Goal: Task Accomplishment & Management: Manage account settings

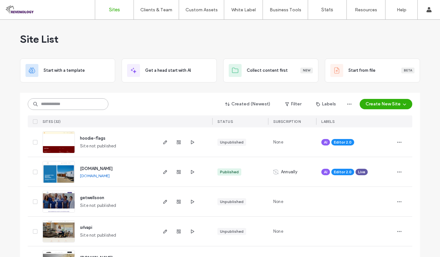
click at [71, 105] on input at bounding box center [68, 104] width 81 height 12
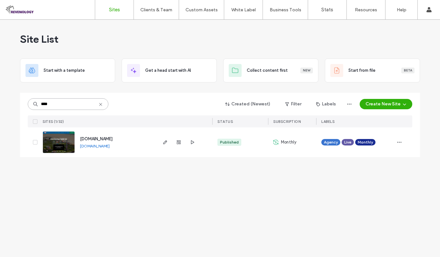
type input "****"
click at [67, 143] on img at bounding box center [59, 153] width 32 height 44
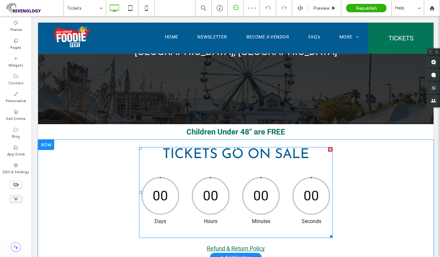
scroll to position [194, 0]
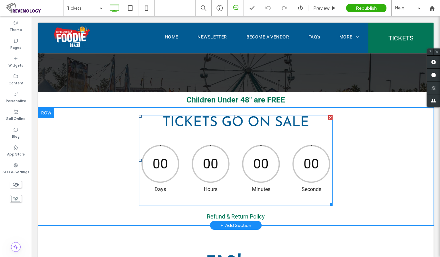
click at [213, 167] on div "00" at bounding box center [210, 163] width 41 height 41
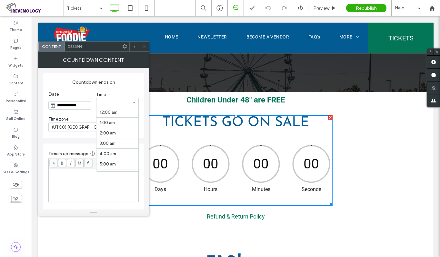
scroll to position [124, 0]
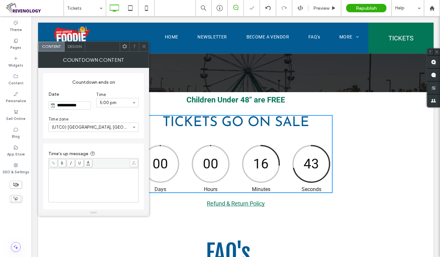
click at [145, 47] on icon at bounding box center [144, 46] width 5 height 5
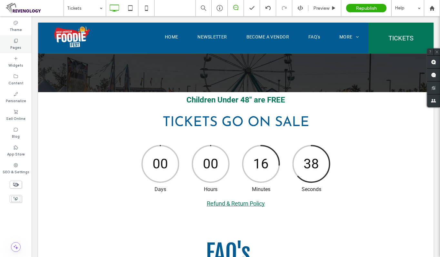
click at [16, 45] on label "Pages" at bounding box center [15, 46] width 11 height 7
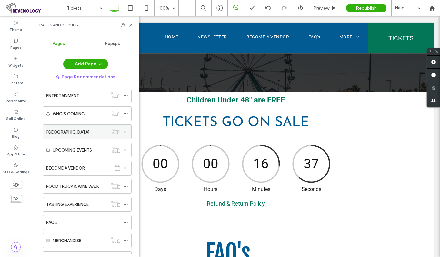
scroll to position [65, 0]
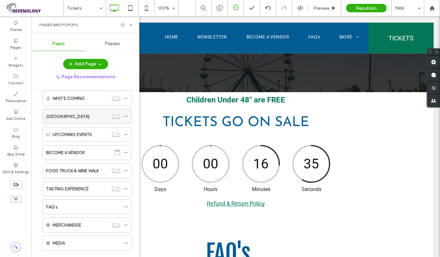
click at [125, 115] on icon at bounding box center [126, 116] width 5 height 5
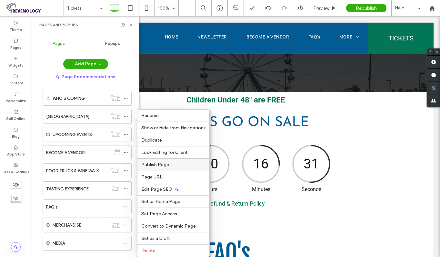
click at [170, 161] on div "Publish Page" at bounding box center [174, 164] width 72 height 12
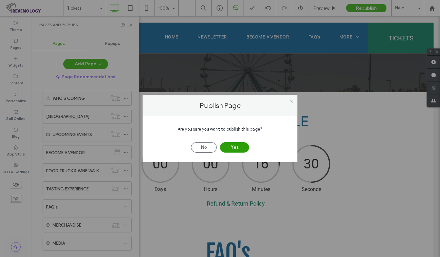
click at [238, 146] on button "Yes" at bounding box center [234, 147] width 29 height 10
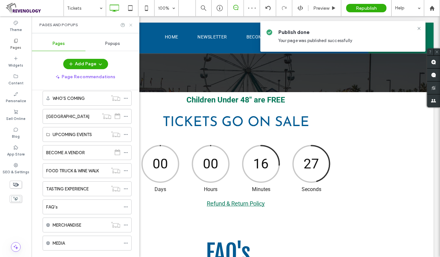
drag, startPoint x: 130, startPoint y: 24, endPoint x: 120, endPoint y: 13, distance: 14.9
click at [130, 24] on use at bounding box center [130, 25] width 3 height 3
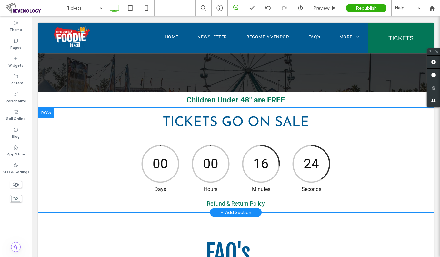
click at [51, 113] on div at bounding box center [46, 112] width 16 height 10
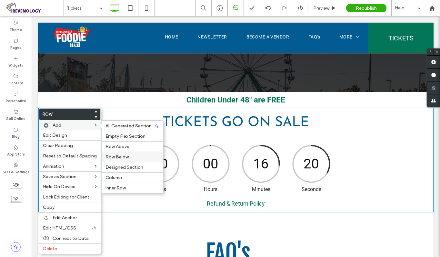
click at [133, 154] on label "Row Below" at bounding box center [133, 156] width 54 height 5
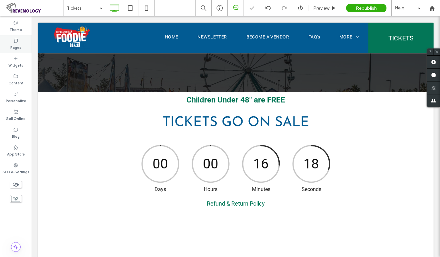
click at [12, 41] on div "Pages" at bounding box center [16, 44] width 32 height 18
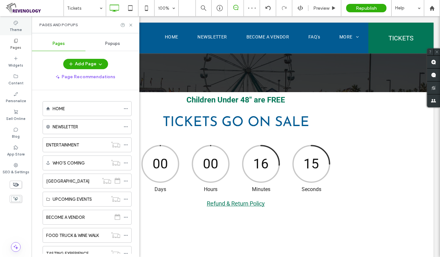
click at [19, 26] on label "Theme" at bounding box center [16, 29] width 12 height 7
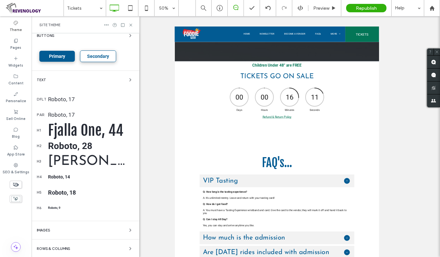
scroll to position [0, 0]
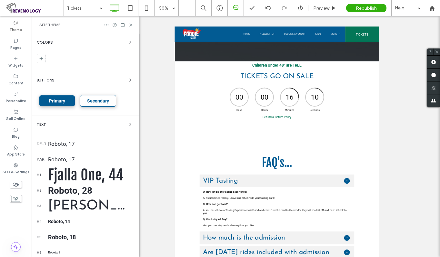
click at [113, 40] on div "Colors" at bounding box center [85, 42] width 97 height 8
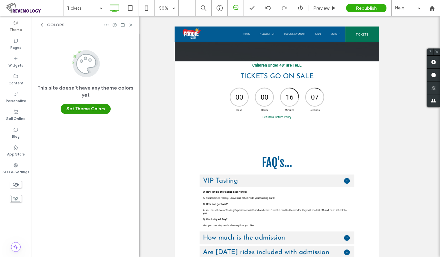
click at [76, 107] on button "Set Theme Colors" at bounding box center [86, 109] width 50 height 10
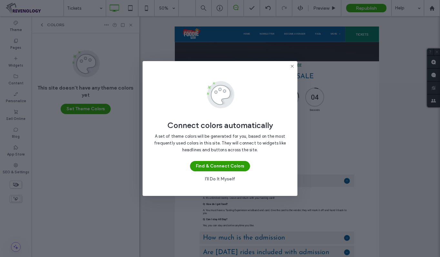
click at [221, 167] on button "Find & Connect Colors" at bounding box center [220, 166] width 60 height 10
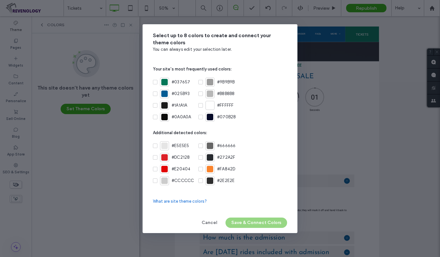
click at [155, 93] on icon at bounding box center [155, 94] width 3 height 2
click at [155, 80] on span at bounding box center [155, 82] width 5 height 5
click at [157, 105] on span at bounding box center [155, 105] width 5 height 5
click at [157, 158] on span at bounding box center [155, 157] width 5 height 5
click at [200, 169] on icon at bounding box center [200, 169] width 3 height 2
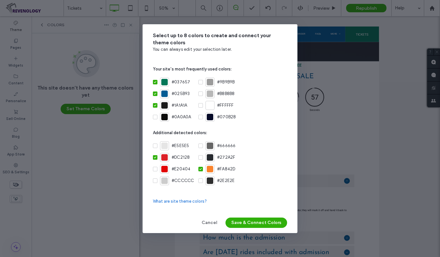
click at [199, 180] on icon at bounding box center [200, 180] width 3 height 2
click at [255, 220] on button "Save & Connect Colors" at bounding box center [257, 222] width 62 height 10
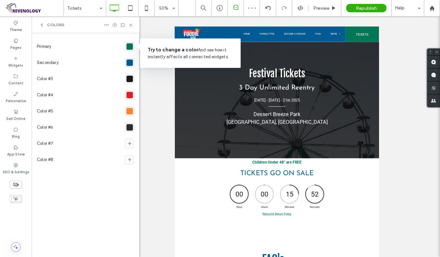
click at [128, 63] on div at bounding box center [130, 62] width 6 height 6
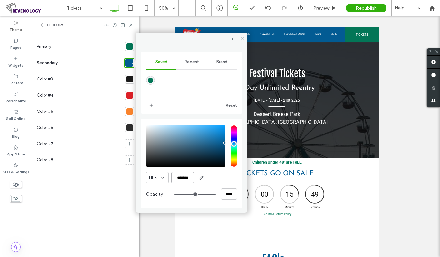
drag, startPoint x: 192, startPoint y: 178, endPoint x: 172, endPoint y: 178, distance: 20.0
click at [172, 178] on input "*******" at bounding box center [182, 177] width 23 height 11
click at [109, 113] on div "Color #5" at bounding box center [80, 111] width 86 height 16
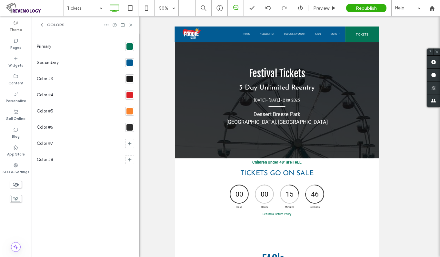
click at [129, 111] on div at bounding box center [130, 111] width 6 height 6
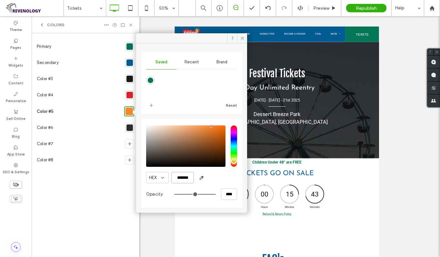
drag, startPoint x: 192, startPoint y: 176, endPoint x: 168, endPoint y: 177, distance: 24.5
click at [168, 177] on div "HEX *******" at bounding box center [191, 177] width 91 height 11
click at [241, 37] on icon at bounding box center [242, 38] width 5 height 5
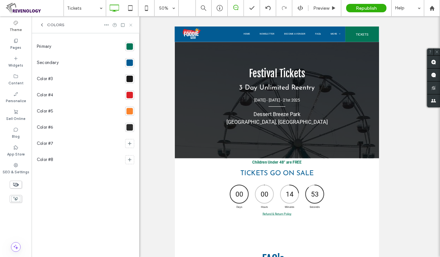
click at [131, 25] on use at bounding box center [130, 25] width 3 height 3
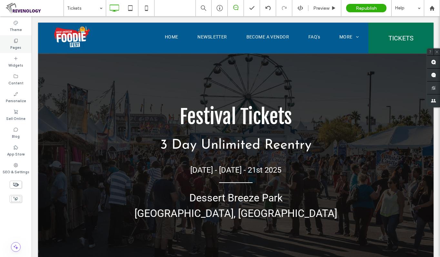
click at [16, 42] on icon at bounding box center [15, 40] width 5 height 5
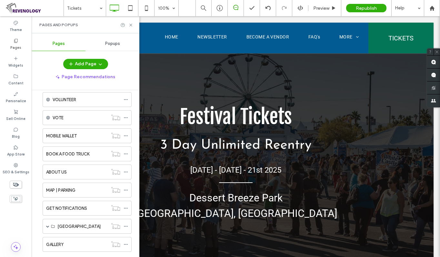
scroll to position [385, 0]
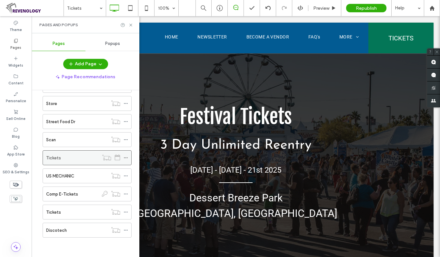
click at [125, 158] on icon at bounding box center [126, 157] width 5 height 5
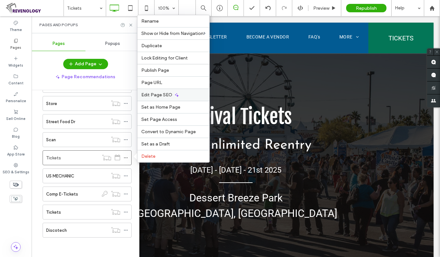
click at [174, 95] on icon at bounding box center [176, 94] width 5 height 5
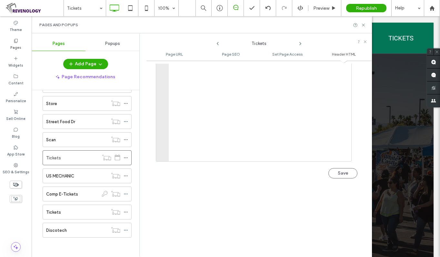
scroll to position [657, 0]
click at [229, 126] on div at bounding box center [260, 129] width 183 height 136
paste textarea "**********"
type textarea "**********"
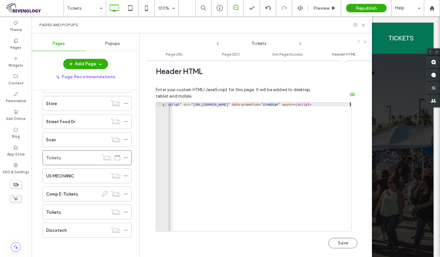
scroll to position [624, 0]
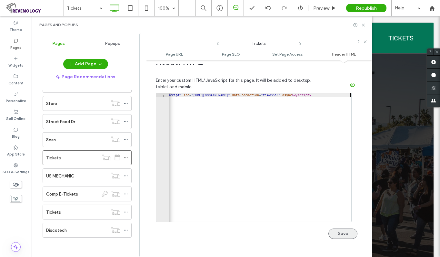
click at [340, 228] on button "Save" at bounding box center [343, 233] width 29 height 10
click at [363, 24] on use at bounding box center [363, 25] width 3 height 3
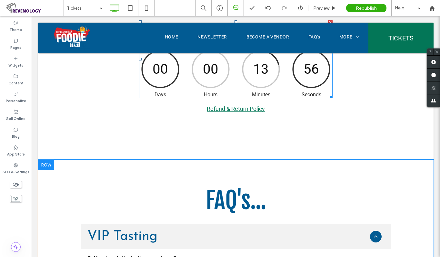
scroll to position [291, 0]
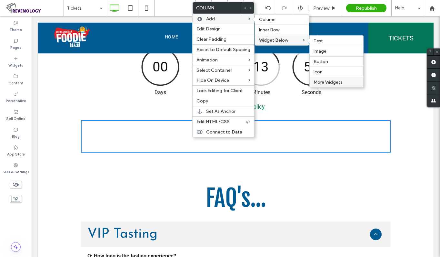
click at [325, 80] on span "More Widgets" at bounding box center [328, 81] width 29 height 5
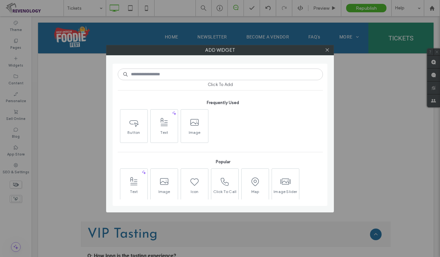
click at [208, 76] on input at bounding box center [220, 74] width 205 height 12
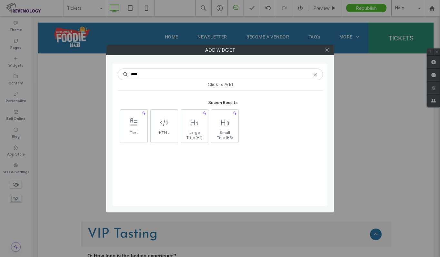
type input "****"
click at [168, 115] on span at bounding box center [164, 122] width 27 height 15
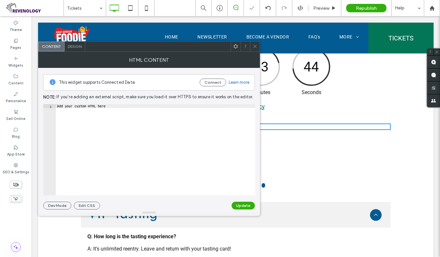
click at [172, 116] on div "Add your custom HTML here" at bounding box center [155, 153] width 199 height 99
paste textarea "**********"
type textarea "**********"
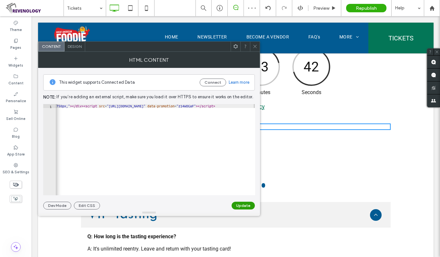
click at [239, 203] on button "Update" at bounding box center [243, 205] width 23 height 8
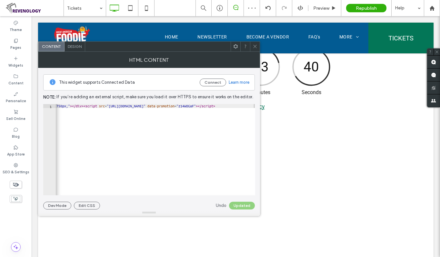
click at [256, 46] on icon at bounding box center [255, 46] width 5 height 5
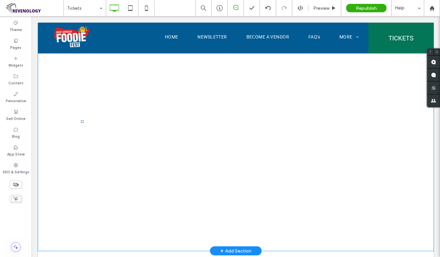
scroll to position [420, 0]
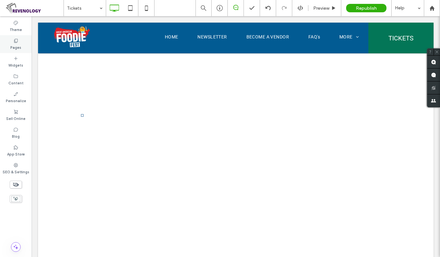
click at [16, 46] on label "Pages" at bounding box center [15, 46] width 11 height 7
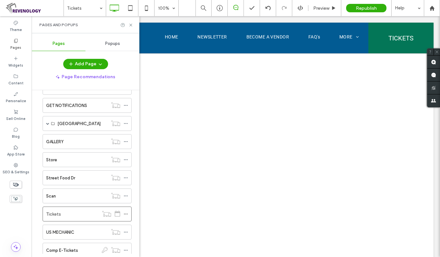
scroll to position [385, 0]
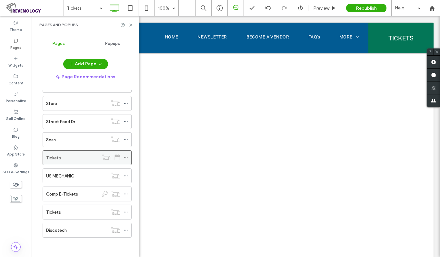
click at [125, 158] on icon at bounding box center [126, 157] width 5 height 5
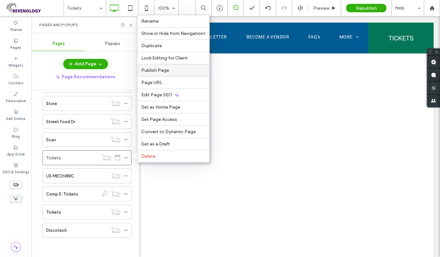
click at [161, 70] on span "Publish Page" at bounding box center [155, 69] width 28 height 5
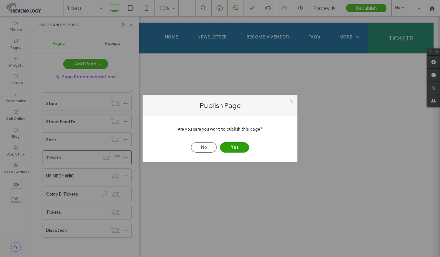
click at [230, 147] on button "Yes" at bounding box center [234, 147] width 29 height 10
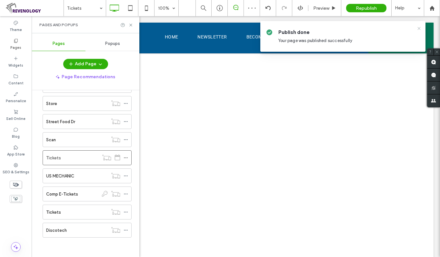
click at [418, 27] on icon at bounding box center [419, 28] width 5 height 5
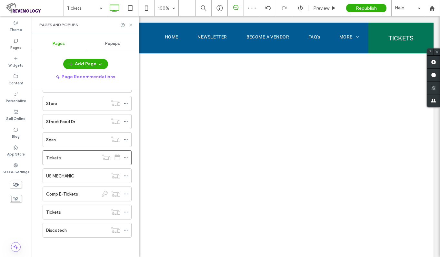
click at [130, 25] on use at bounding box center [130, 25] width 3 height 3
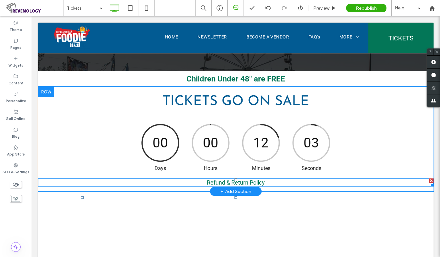
scroll to position [226, 0]
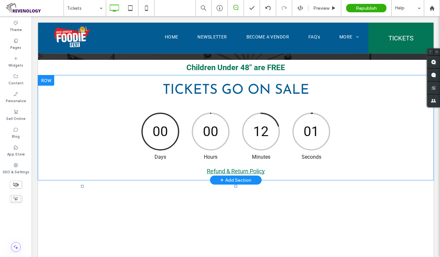
click at [48, 83] on div at bounding box center [46, 80] width 16 height 10
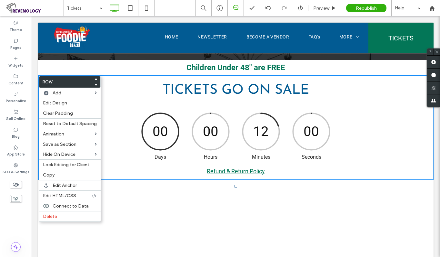
click at [95, 84] on use at bounding box center [96, 85] width 3 height 2
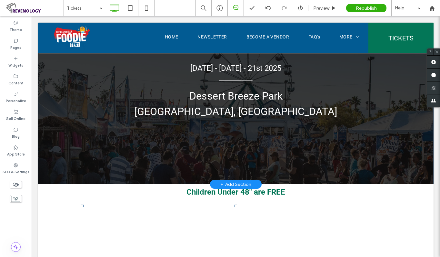
scroll to position [97, 0]
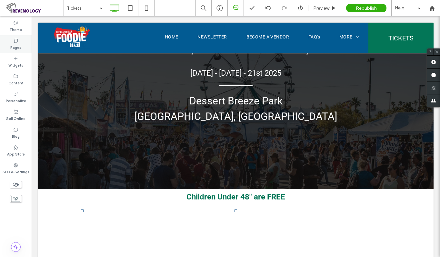
click at [18, 48] on label "Pages" at bounding box center [15, 46] width 11 height 7
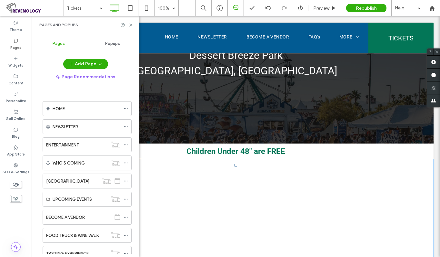
scroll to position [161, 0]
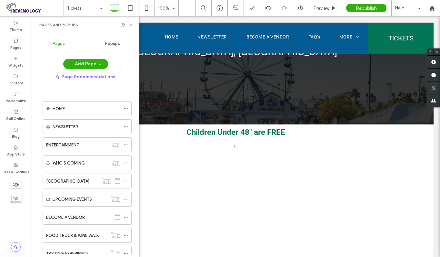
click at [131, 26] on icon at bounding box center [130, 25] width 5 height 5
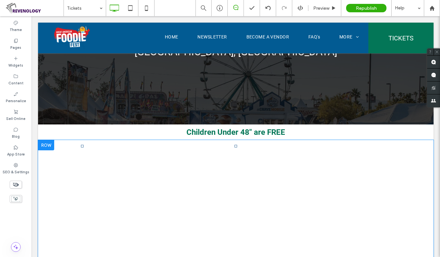
click at [48, 143] on div at bounding box center [46, 145] width 16 height 10
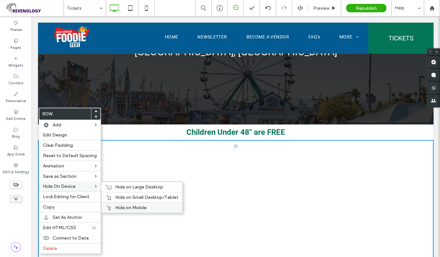
click at [110, 205] on div "Hide on Mobile" at bounding box center [142, 207] width 81 height 10
click at [112, 197] on div "Hide on Small Desktop/Tablet" at bounding box center [142, 197] width 81 height 10
click at [115, 186] on span "Hide on Large Desktop" at bounding box center [139, 186] width 48 height 5
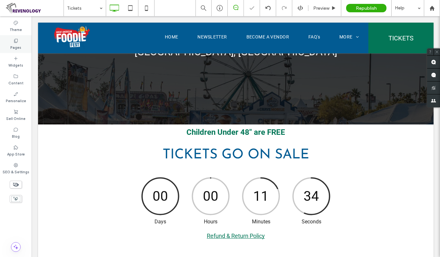
click at [12, 40] on div "Pages" at bounding box center [16, 44] width 32 height 18
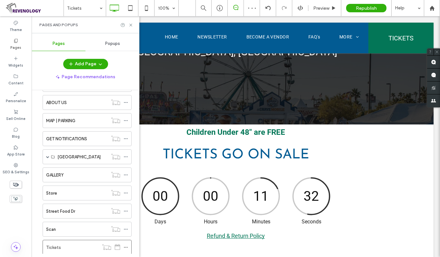
scroll to position [385, 0]
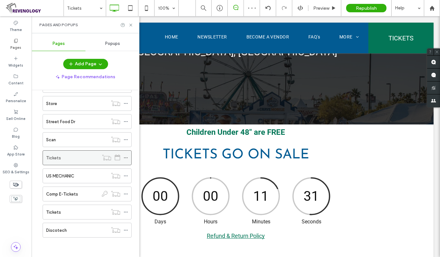
click at [126, 158] on use at bounding box center [126, 157] width 4 height 1
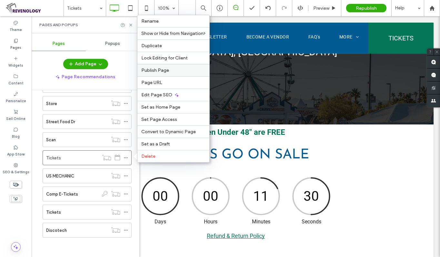
click at [171, 70] on label "Publish Page" at bounding box center [173, 69] width 64 height 5
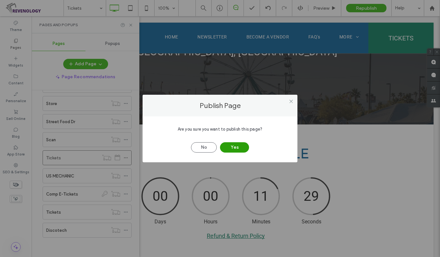
click at [224, 147] on button "Yes" at bounding box center [234, 147] width 29 height 10
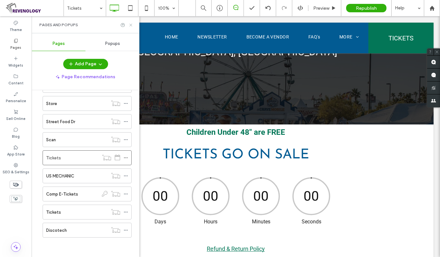
click at [133, 24] on icon at bounding box center [130, 25] width 5 height 5
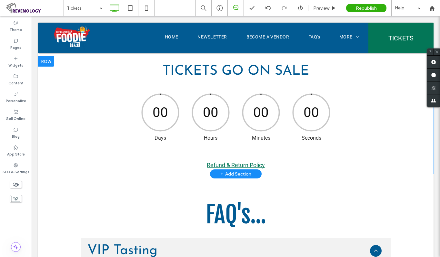
scroll to position [291, 0]
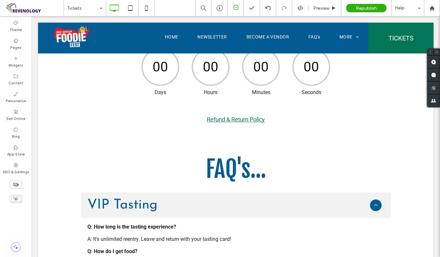
click at [15, 184] on icon at bounding box center [15, 184] width 7 height 7
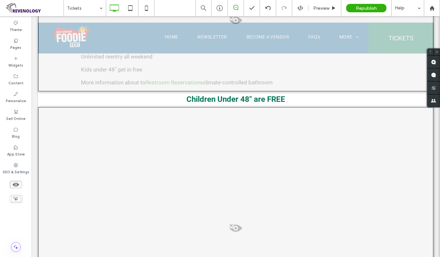
scroll to position [603, 0]
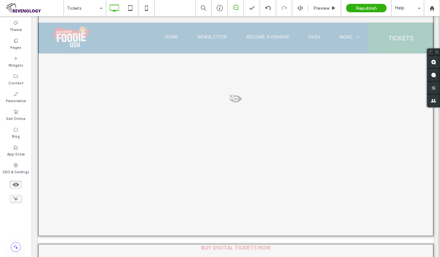
click at [234, 100] on span at bounding box center [236, 100] width 394 height 13
click at [241, 107] on button "Yes" at bounding box center [243, 108] width 20 height 8
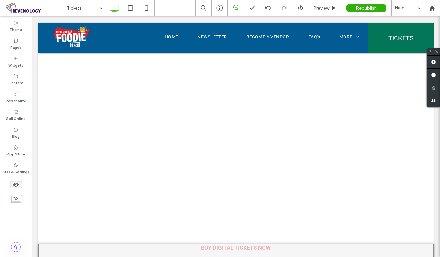
click at [14, 185] on use at bounding box center [16, 184] width 6 height 4
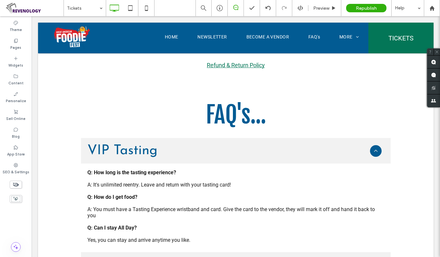
scroll to position [323, 0]
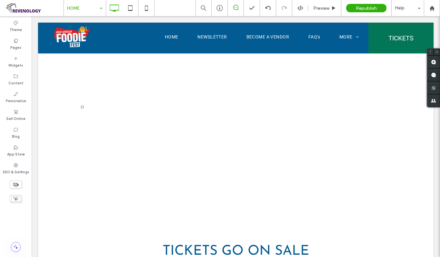
click at [97, 8] on input at bounding box center [83, 8] width 32 height 16
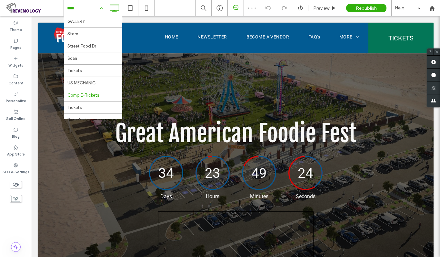
scroll to position [240, 0]
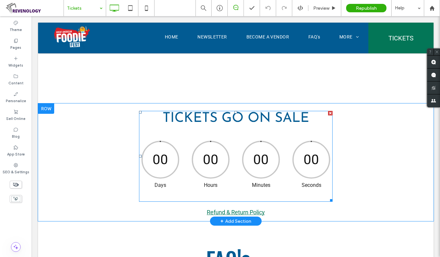
scroll to position [452, 0]
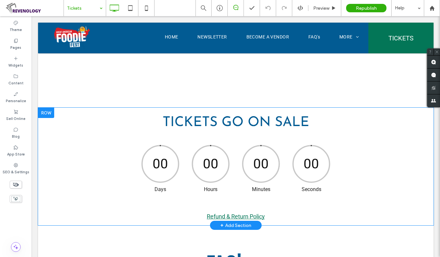
click at [47, 113] on div at bounding box center [46, 112] width 16 height 10
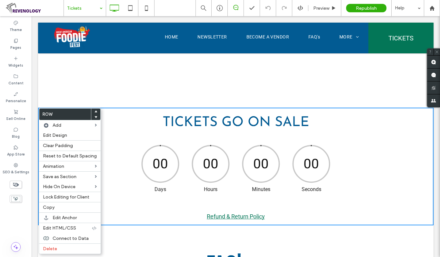
click at [268, 128] on h3 "TICKETS GO ON SALE" at bounding box center [236, 123] width 192 height 14
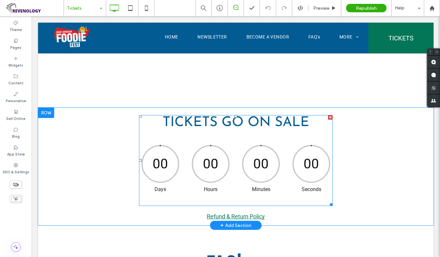
click at [246, 153] on div "00" at bounding box center [260, 163] width 41 height 41
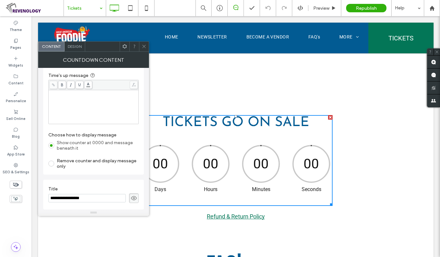
scroll to position [0, 0]
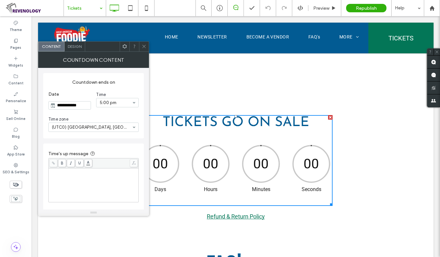
click at [94, 185] on div "Rich Text Editor" at bounding box center [94, 185] width 88 height 32
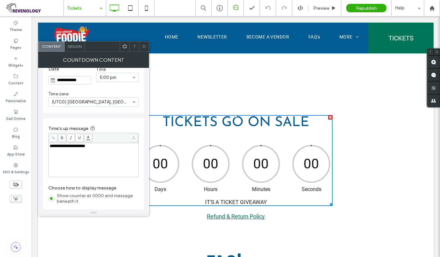
scroll to position [78, 0]
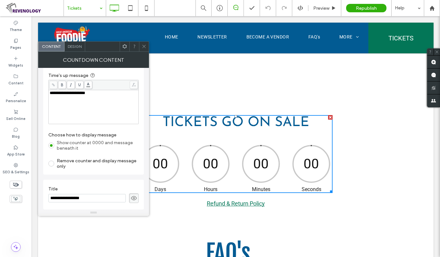
click at [134, 196] on icon at bounding box center [134, 197] width 6 height 7
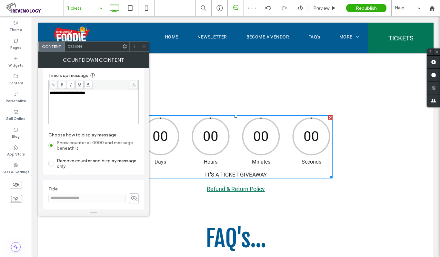
drag, startPoint x: 146, startPoint y: 47, endPoint x: 148, endPoint y: 51, distance: 4.3
click at [146, 47] on icon at bounding box center [144, 46] width 5 height 5
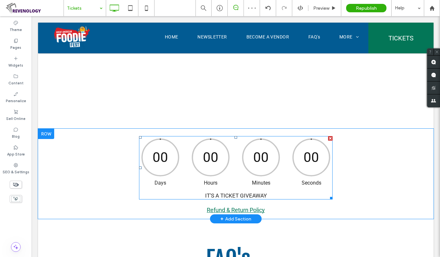
scroll to position [420, 0]
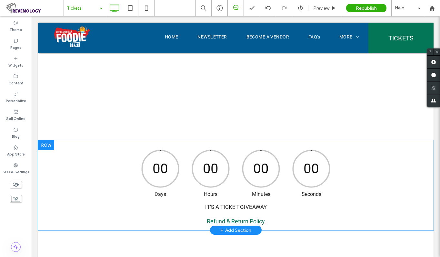
click at [45, 147] on div at bounding box center [46, 145] width 16 height 10
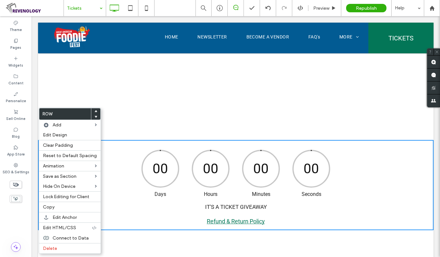
drag, startPoint x: 94, startPoint y: 111, endPoint x: 100, endPoint y: 113, distance: 6.0
click at [95, 111] on use at bounding box center [96, 111] width 3 height 2
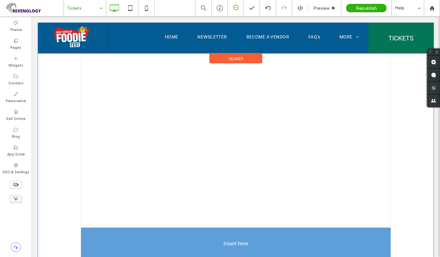
scroll to position [452, 0]
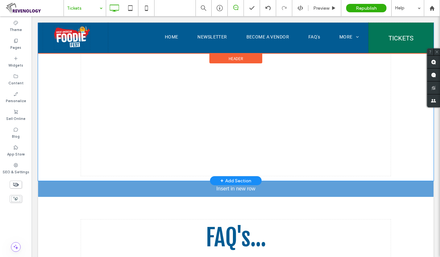
drag, startPoint x: 257, startPoint y: 98, endPoint x: 236, endPoint y: 188, distance: 92.0
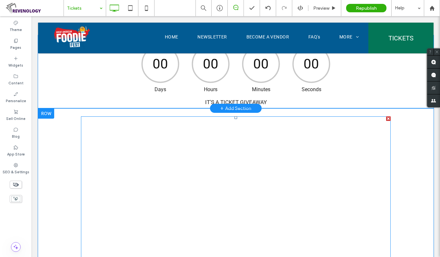
scroll to position [226, 0]
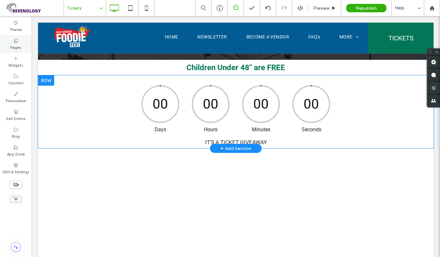
click at [14, 43] on label "Pages" at bounding box center [15, 46] width 11 height 7
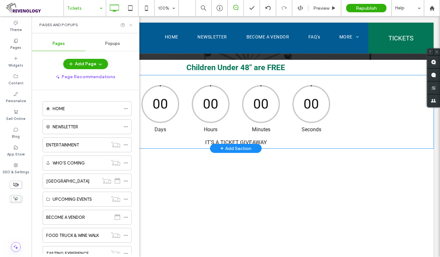
click at [131, 23] on icon at bounding box center [130, 25] width 5 height 5
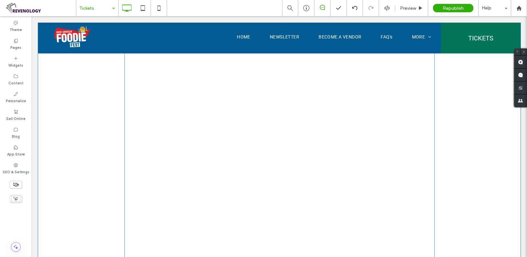
scroll to position [355, 0]
click at [282, 164] on span at bounding box center [279, 148] width 310 height 242
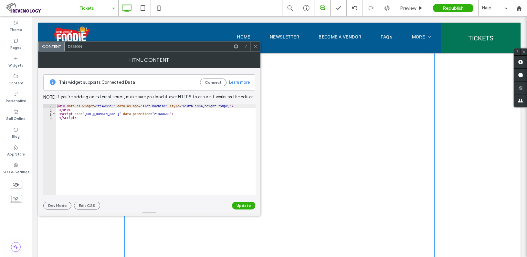
click at [258, 46] on div at bounding box center [255, 47] width 10 height 10
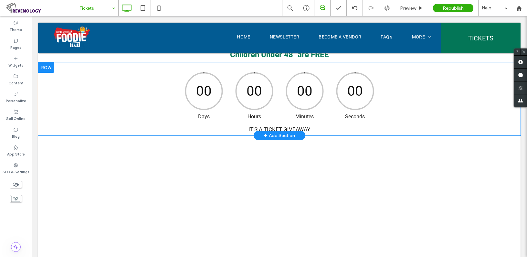
scroll to position [226, 0]
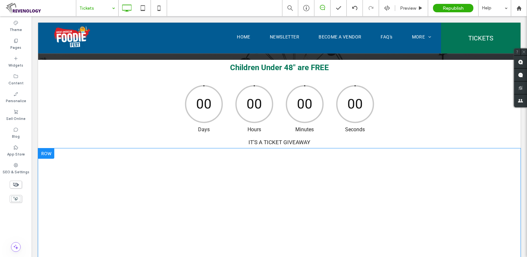
click at [48, 154] on div at bounding box center [46, 153] width 16 height 10
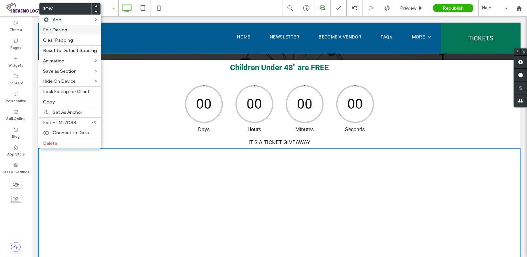
click at [78, 27] on label "Edit Design" at bounding box center [70, 29] width 54 height 5
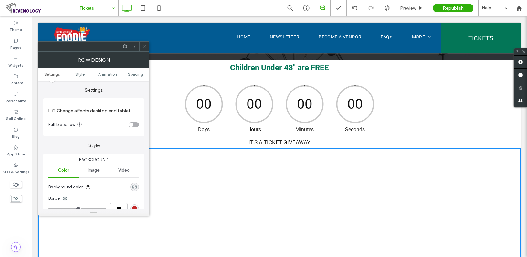
click at [135, 124] on div "toggle" at bounding box center [133, 124] width 10 height 5
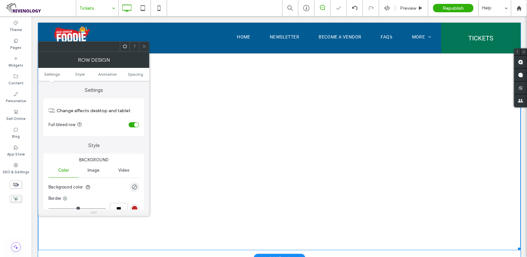
scroll to position [387, 0]
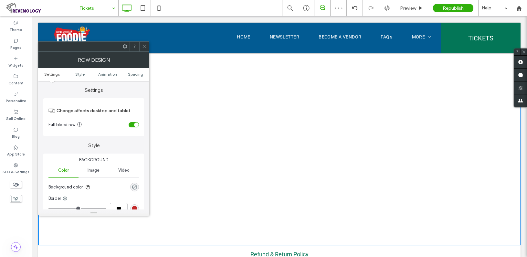
click at [142, 45] on icon at bounding box center [144, 46] width 5 height 5
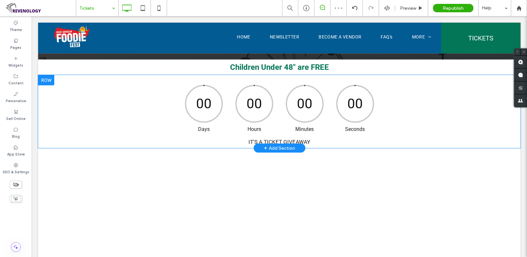
scroll to position [226, 0]
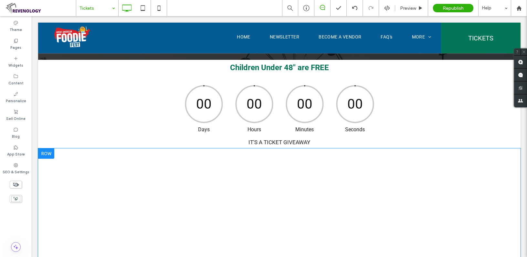
click at [48, 154] on div at bounding box center [46, 153] width 16 height 10
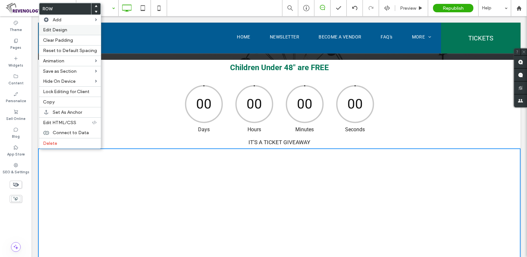
click at [70, 31] on label "Edit Design" at bounding box center [70, 29] width 54 height 5
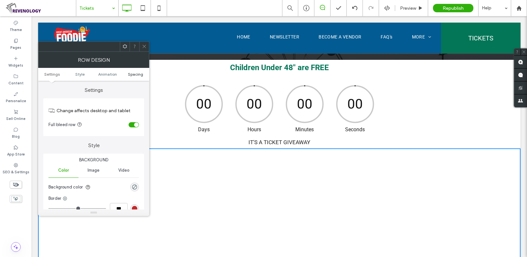
click at [132, 76] on span "Spacing" at bounding box center [135, 74] width 15 height 5
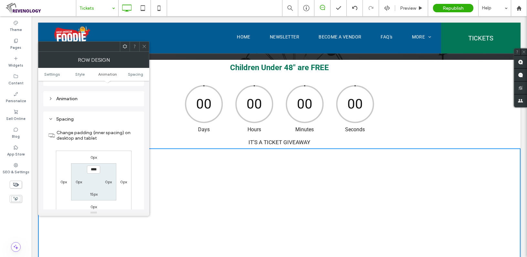
scroll to position [182, 0]
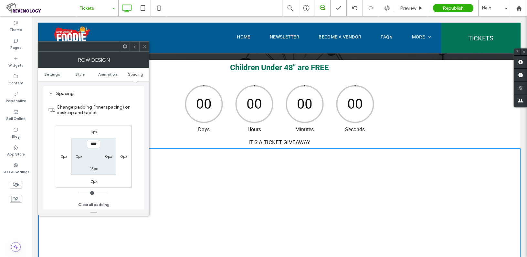
click at [77, 155] on label "0px" at bounding box center [79, 156] width 7 height 5
type input "*"
type input "**"
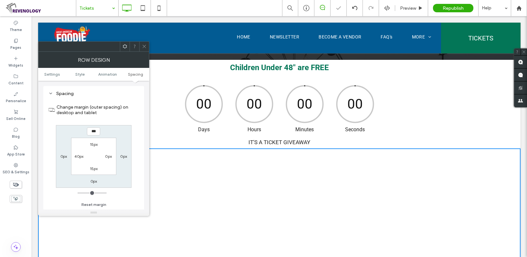
click at [107, 156] on label "0px" at bounding box center [108, 156] width 7 height 5
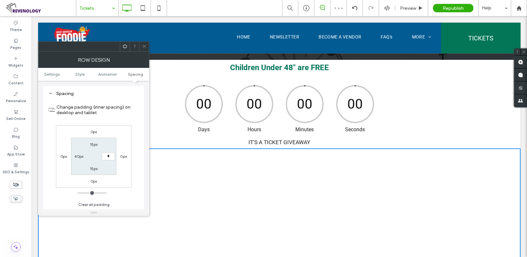
type input "**"
click at [76, 156] on label "40px" at bounding box center [78, 156] width 9 height 5
type input "**"
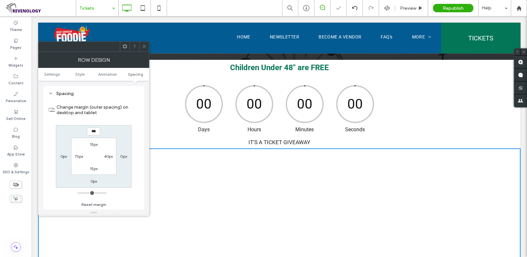
click at [107, 155] on label "40px" at bounding box center [108, 156] width 9 height 5
type input "**"
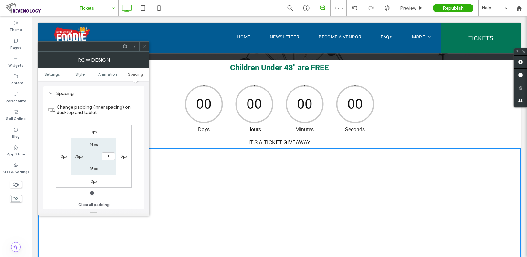
type input "**"
click at [145, 48] on icon at bounding box center [144, 46] width 5 height 5
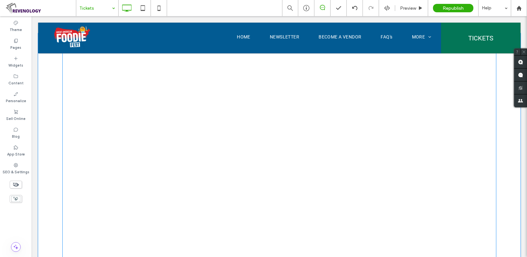
scroll to position [323, 0]
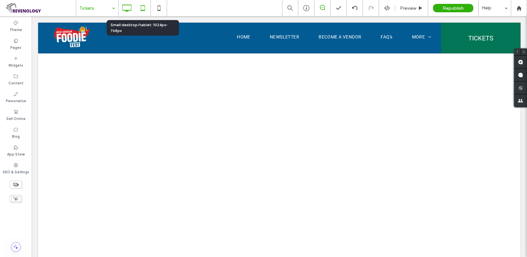
click at [141, 9] on icon at bounding box center [142, 8] width 13 height 13
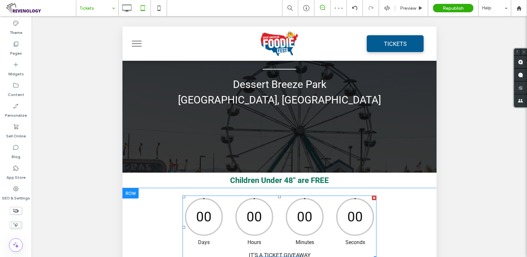
scroll to position [161, 0]
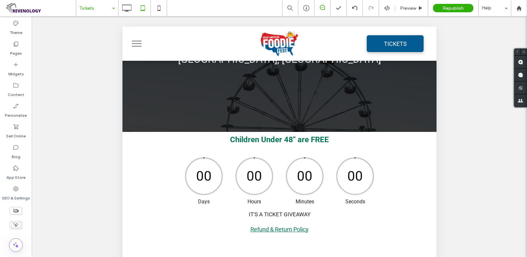
click at [16, 208] on icon at bounding box center [15, 210] width 7 height 7
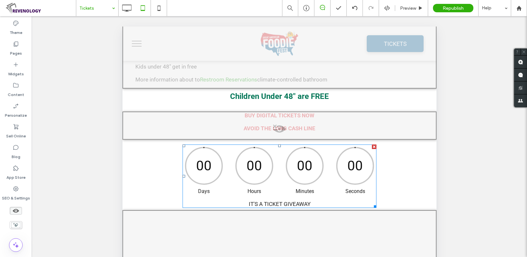
scroll to position [613, 0]
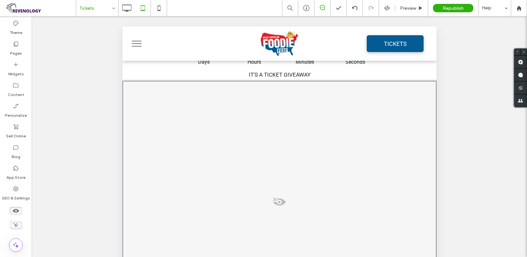
click at [278, 200] on span at bounding box center [279, 203] width 312 height 13
click at [285, 209] on button "Yes" at bounding box center [287, 209] width 20 height 8
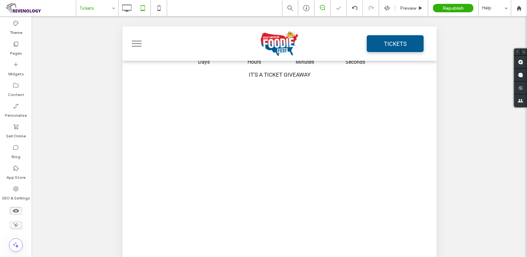
click at [16, 209] on use at bounding box center [16, 211] width 6 height 4
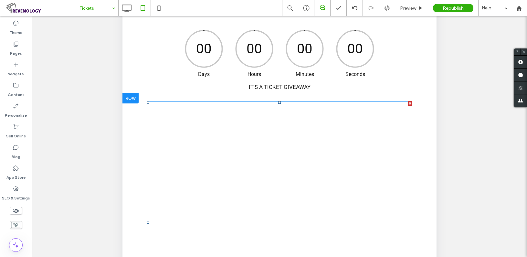
scroll to position [226, 0]
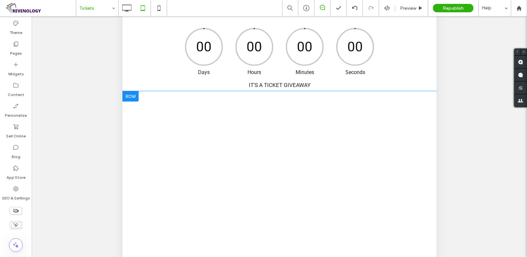
click at [132, 98] on div at bounding box center [130, 96] width 16 height 10
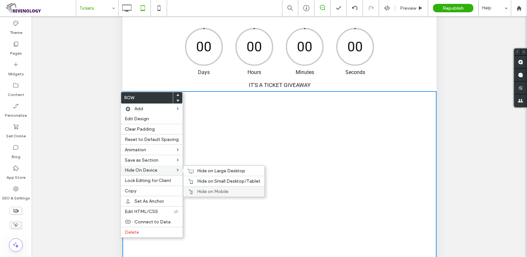
click at [203, 188] on div "Hide on Mobile" at bounding box center [223, 191] width 81 height 10
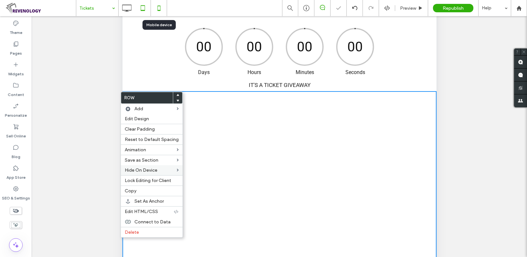
click at [161, 9] on icon at bounding box center [158, 8] width 13 height 13
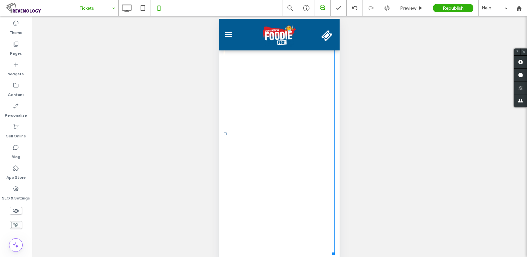
scroll to position [323, 0]
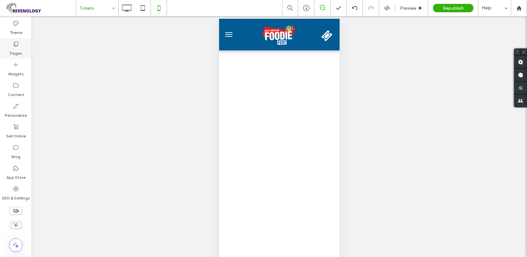
click at [22, 47] on div "Pages" at bounding box center [16, 48] width 32 height 21
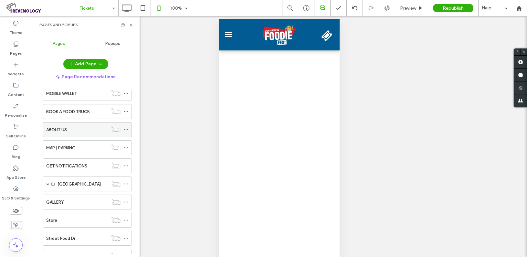
scroll to position [385, 0]
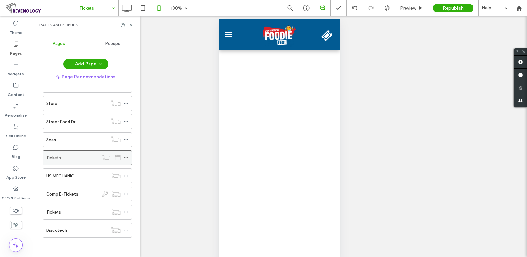
click at [125, 158] on use at bounding box center [126, 157] width 4 height 1
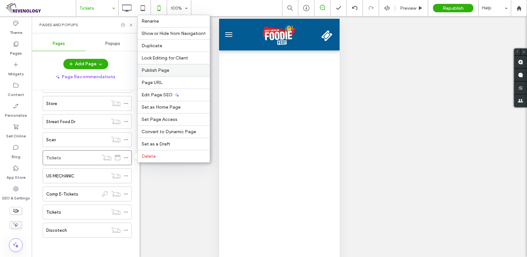
click at [180, 69] on label "Publish Page" at bounding box center [173, 69] width 64 height 5
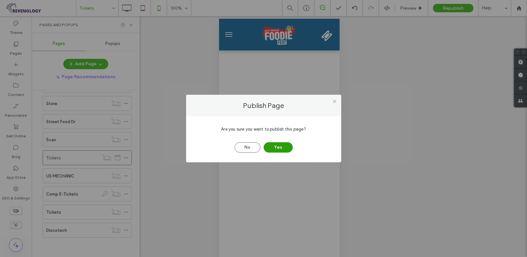
click at [275, 145] on button "Yes" at bounding box center [277, 147] width 29 height 10
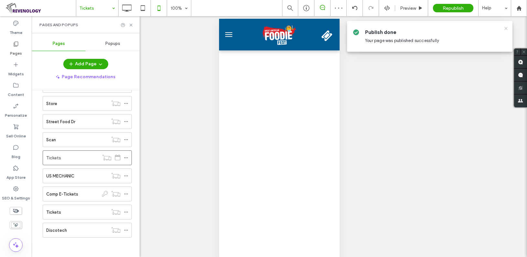
click at [440, 27] on icon at bounding box center [505, 28] width 5 height 5
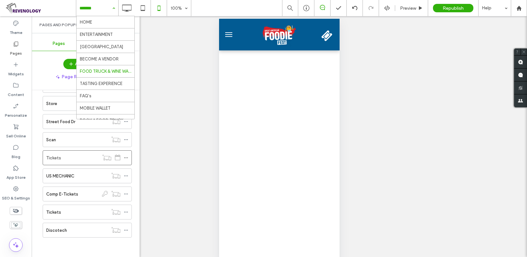
scroll to position [32, 0]
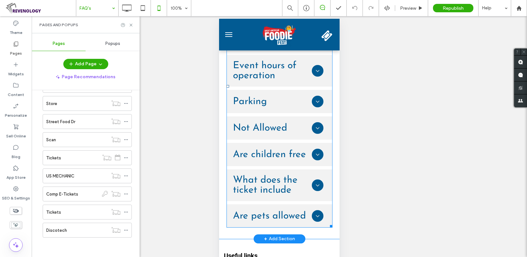
scroll to position [129, 0]
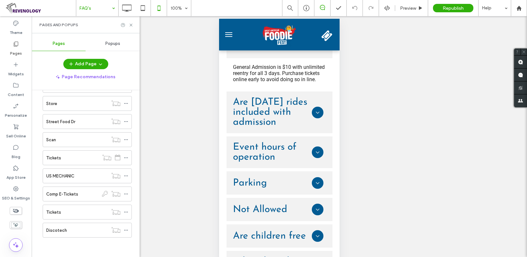
click at [98, 7] on input at bounding box center [95, 8] width 32 height 16
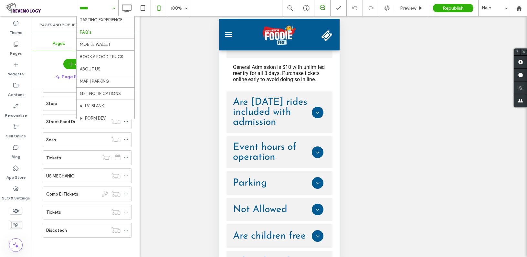
scroll to position [240, 0]
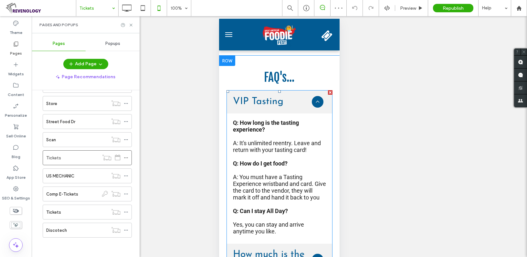
scroll to position [549, 0]
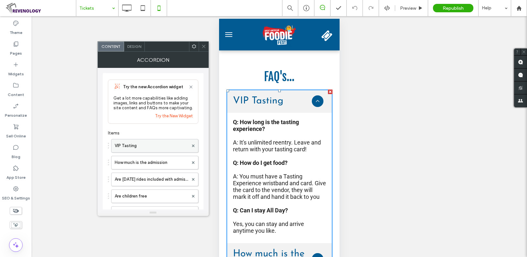
click at [157, 147] on label "VIP Tasting" at bounding box center [152, 145] width 74 height 13
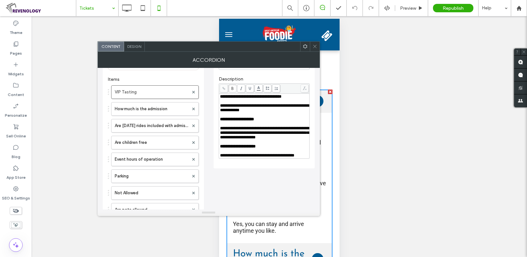
scroll to position [65, 0]
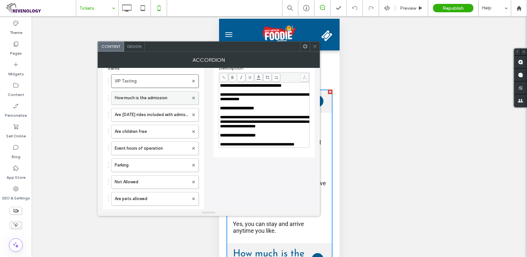
click at [146, 99] on label "How much is the admission" at bounding box center [152, 97] width 74 height 13
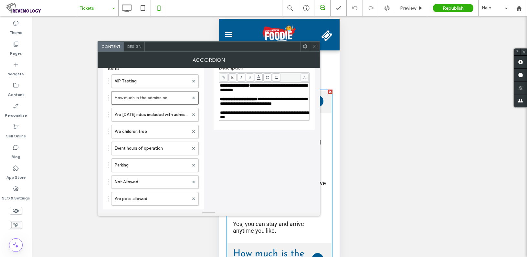
click at [220, 106] on span "**********" at bounding box center [263, 101] width 87 height 9
drag, startPoint x: 233, startPoint y: 106, endPoint x: 303, endPoint y: 105, distance: 70.7
click at [303, 105] on span "**********" at bounding box center [263, 101] width 87 height 9
click at [312, 48] on icon at bounding box center [314, 46] width 5 height 5
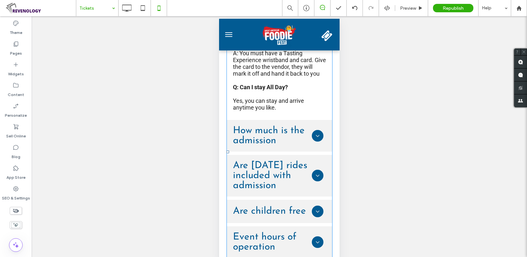
scroll to position [678, 0]
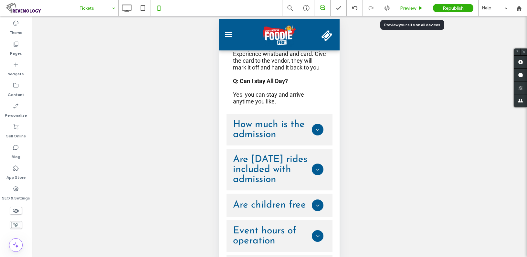
click at [407, 5] on span "Preview" at bounding box center [408, 7] width 16 height 5
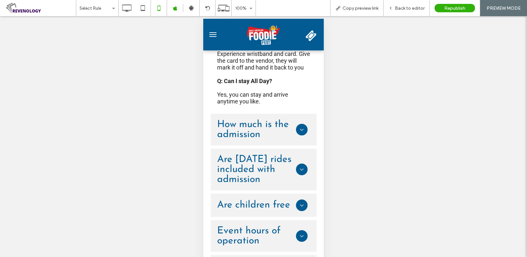
click at [299, 126] on icon at bounding box center [301, 129] width 6 height 6
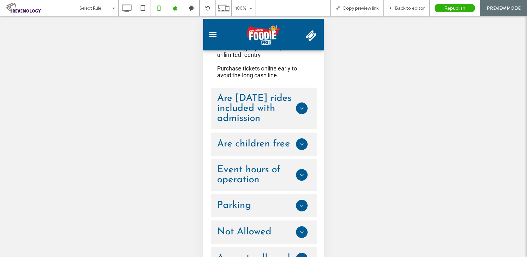
click at [300, 107] on icon at bounding box center [302, 108] width 4 height 2
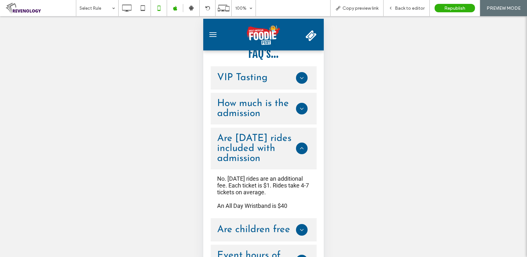
scroll to position [549, 0]
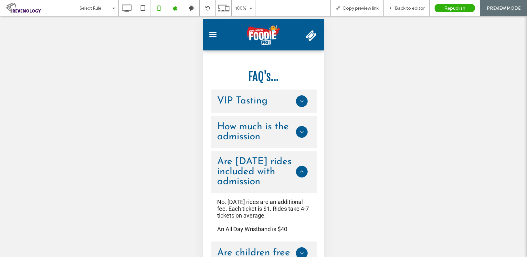
click at [298, 128] on icon at bounding box center [301, 131] width 6 height 6
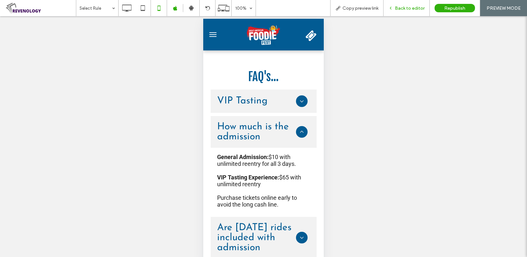
click at [408, 8] on span "Back to editor" at bounding box center [409, 7] width 30 height 5
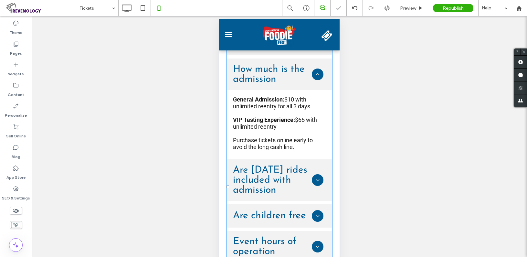
scroll to position [613, 0]
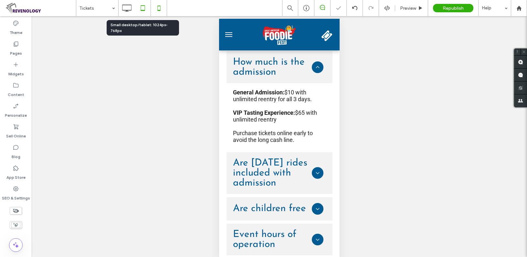
click at [137, 7] on icon at bounding box center [142, 8] width 13 height 13
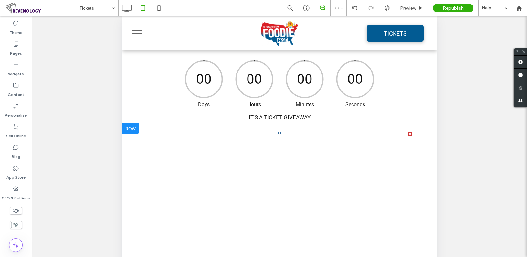
scroll to position [291, 0]
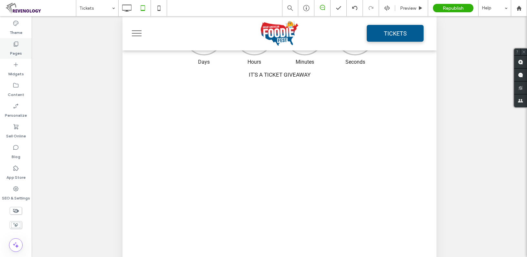
click at [15, 41] on icon at bounding box center [16, 44] width 6 height 6
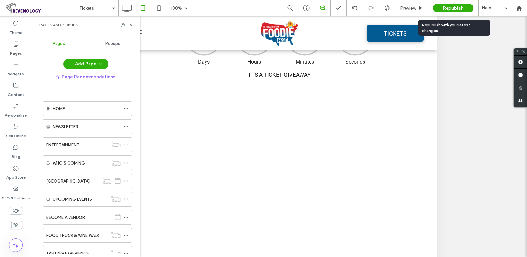
click at [440, 7] on span "Republish" at bounding box center [452, 7] width 21 height 5
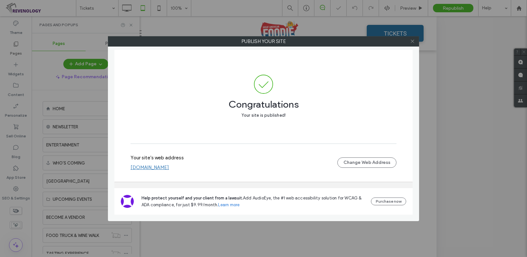
click at [412, 40] on icon at bounding box center [412, 41] width 5 height 5
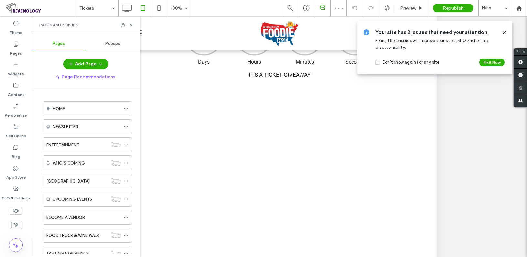
click at [440, 33] on icon at bounding box center [504, 32] width 5 height 5
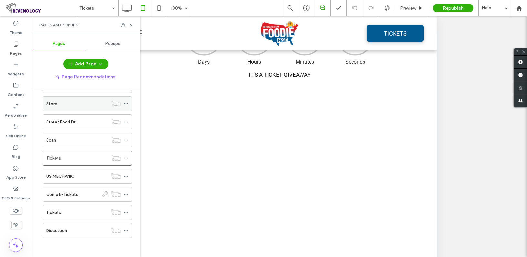
scroll to position [385, 0]
click at [92, 211] on div "Tickets" at bounding box center [77, 212] width 62 height 7
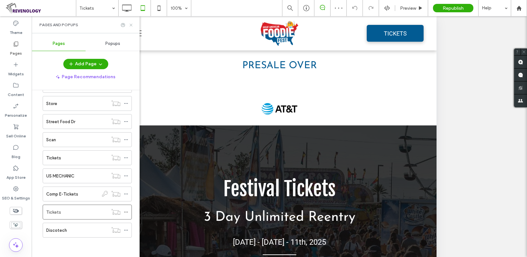
drag, startPoint x: 129, startPoint y: 26, endPoint x: 65, endPoint y: 50, distance: 68.4
click at [129, 26] on icon at bounding box center [130, 25] width 5 height 5
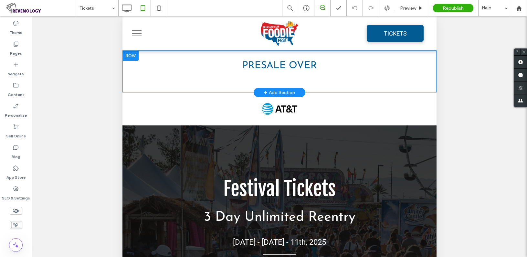
click at [128, 57] on div at bounding box center [130, 55] width 16 height 10
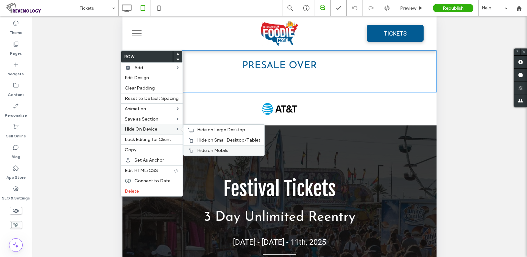
click at [206, 147] on div "Hide on Mobile" at bounding box center [223, 150] width 81 height 10
click at [205, 138] on span "Hide on Small Desktop/Tablet" at bounding box center [228, 139] width 63 height 5
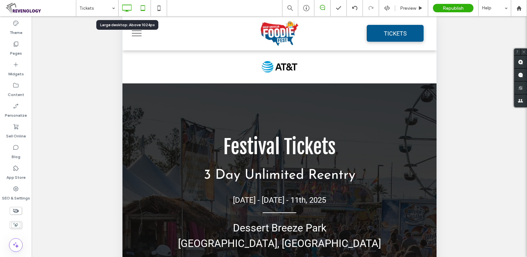
click at [127, 9] on icon at bounding box center [126, 8] width 13 height 13
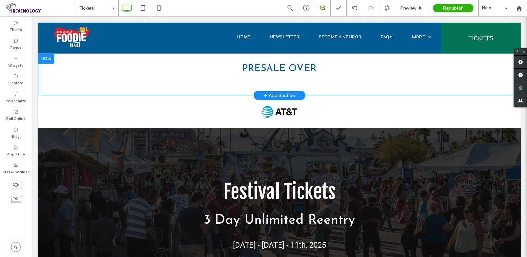
click at [46, 59] on div at bounding box center [46, 58] width 16 height 10
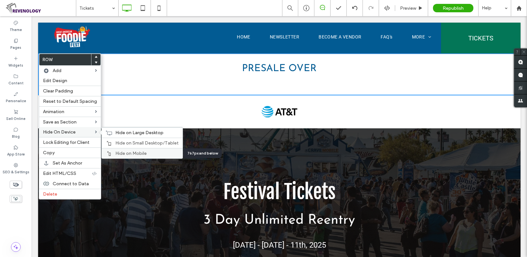
click at [111, 150] on div "Hide on Mobile" at bounding box center [142, 153] width 81 height 10
click at [122, 133] on span "Hide on Large Desktop" at bounding box center [139, 132] width 48 height 5
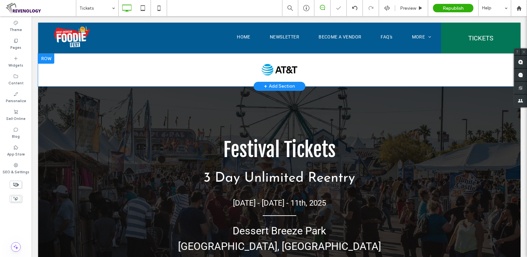
click at [48, 59] on div at bounding box center [46, 58] width 16 height 10
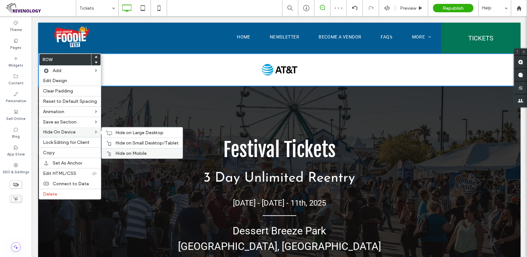
click at [121, 150] on div "Hide on Mobile" at bounding box center [142, 153] width 81 height 10
click at [122, 143] on span "Hide on Small Desktop/Tablet" at bounding box center [146, 142] width 63 height 5
click at [123, 131] on span "Hide on Large Desktop" at bounding box center [139, 132] width 48 height 5
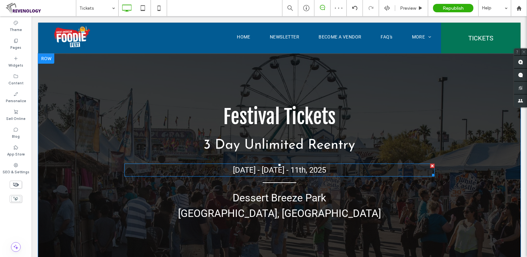
click at [288, 169] on span "[DATE] - [DATE] - 11th, 2025" at bounding box center [279, 169] width 93 height 9
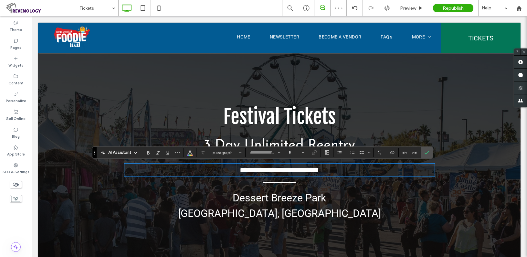
type input "******"
type input "**"
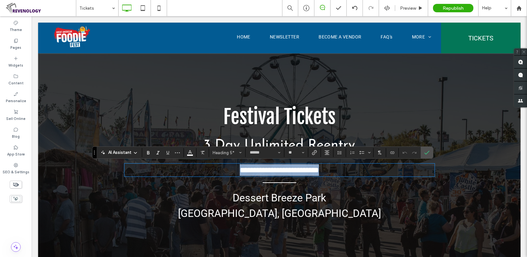
click at [249, 169] on span "**********" at bounding box center [279, 170] width 79 height 8
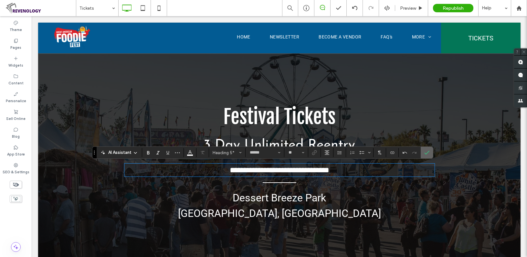
click at [429, 149] on label "Confirm" at bounding box center [427, 153] width 10 height 12
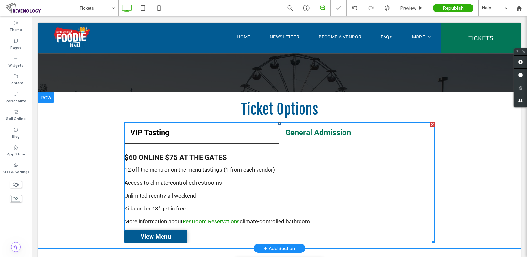
scroll to position [194, 0]
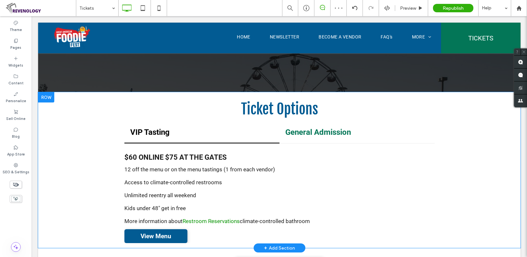
click at [43, 98] on div at bounding box center [46, 97] width 16 height 10
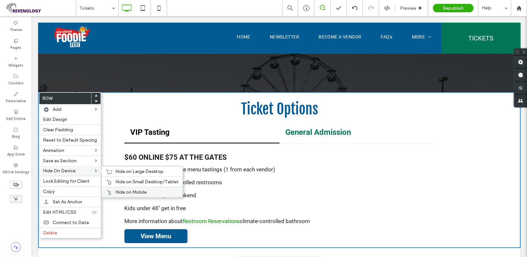
click at [125, 191] on span "Hide on Mobile" at bounding box center [130, 191] width 31 height 5
click at [126, 179] on span "Hide on Small Desktop/Tablet" at bounding box center [146, 181] width 63 height 5
click at [126, 173] on span "Hide on Large Desktop" at bounding box center [139, 171] width 48 height 5
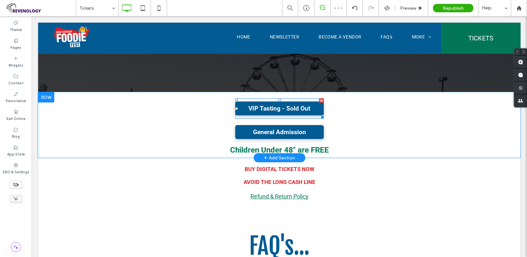
click at [319, 100] on div at bounding box center [321, 100] width 5 height 5
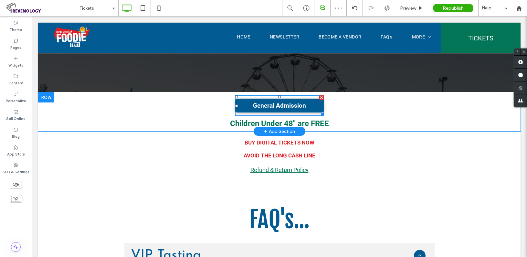
click at [319, 98] on div at bounding box center [321, 97] width 5 height 5
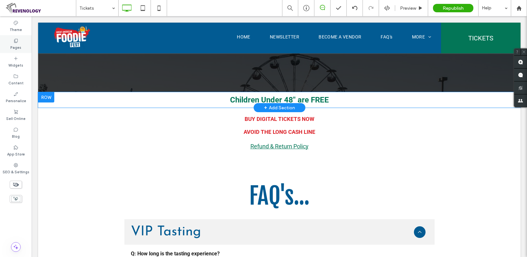
click at [17, 44] on label "Pages" at bounding box center [15, 46] width 11 height 7
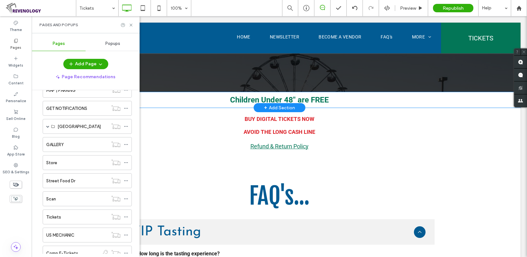
scroll to position [385, 0]
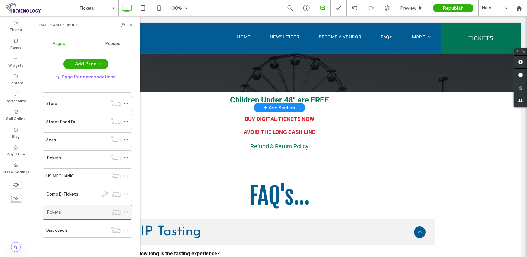
click at [127, 211] on icon at bounding box center [126, 212] width 5 height 5
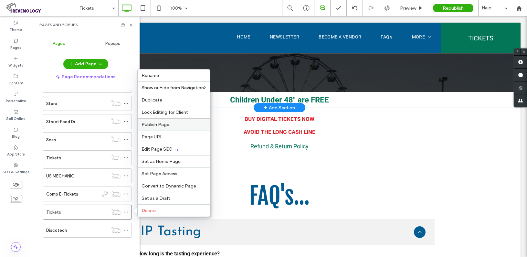
click at [170, 122] on label "Publish Page" at bounding box center [173, 124] width 64 height 5
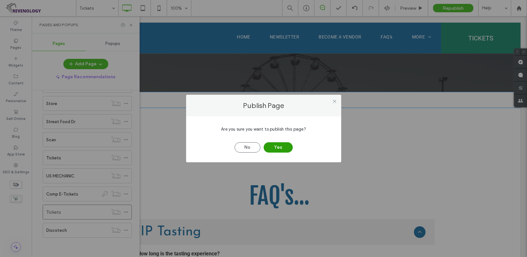
click at [276, 144] on button "Yes" at bounding box center [277, 147] width 29 height 10
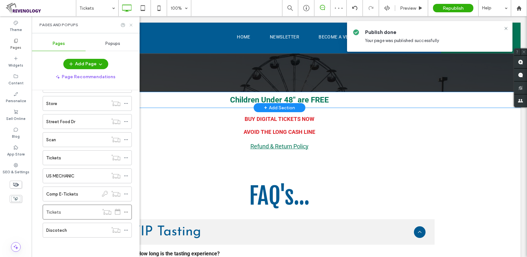
click at [129, 24] on icon at bounding box center [130, 25] width 5 height 5
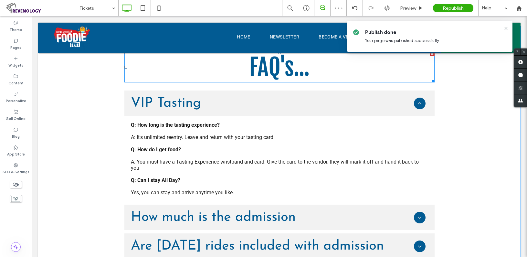
scroll to position [323, 0]
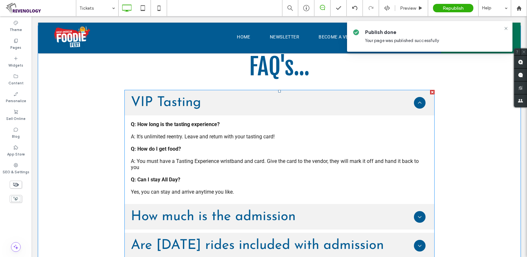
click at [284, 190] on span at bounding box center [279, 246] width 310 height 312
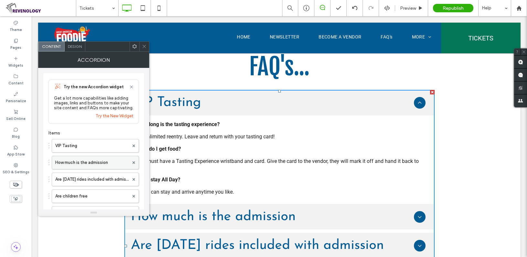
click at [118, 164] on label "How much is the admission" at bounding box center [92, 162] width 74 height 13
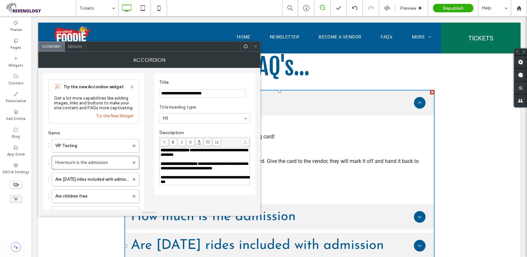
click at [210, 170] on span "**********" at bounding box center [203, 165] width 87 height 9
click at [197, 170] on span "**********" at bounding box center [203, 165] width 87 height 9
drag, startPoint x: 198, startPoint y: 170, endPoint x: 230, endPoint y: 173, distance: 32.7
click at [230, 173] on div "**********" at bounding box center [204, 166] width 88 height 36
click at [254, 47] on icon at bounding box center [255, 46] width 5 height 5
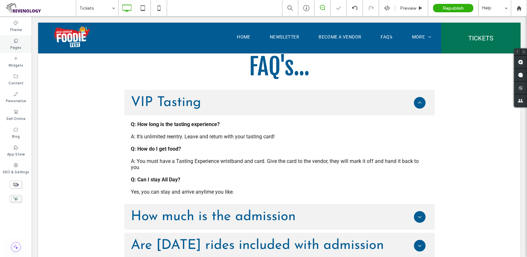
click at [19, 45] on label "Pages" at bounding box center [15, 46] width 11 height 7
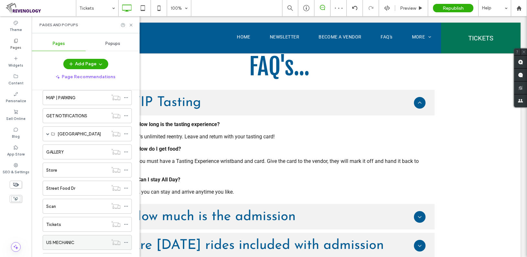
scroll to position [385, 0]
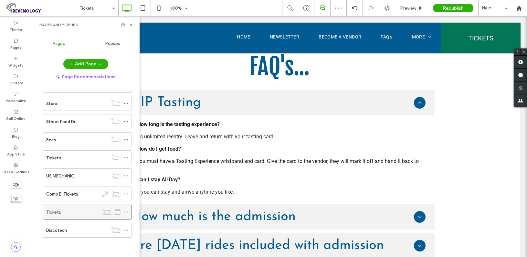
click at [126, 212] on use at bounding box center [126, 211] width 4 height 1
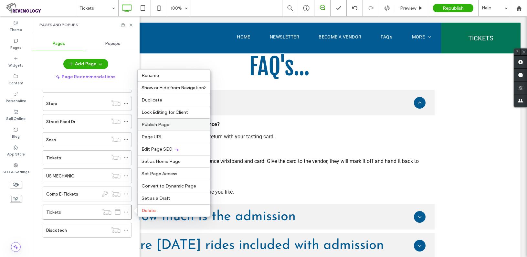
click at [166, 126] on span "Publish Page" at bounding box center [155, 124] width 28 height 5
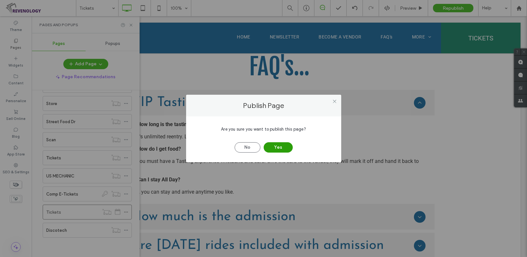
click at [277, 148] on button "Yes" at bounding box center [277, 147] width 29 height 10
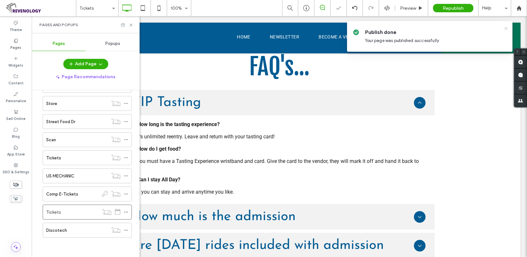
drag, startPoint x: 504, startPoint y: 28, endPoint x: 425, endPoint y: 11, distance: 81.3
click at [504, 28] on icon at bounding box center [505, 28] width 5 height 5
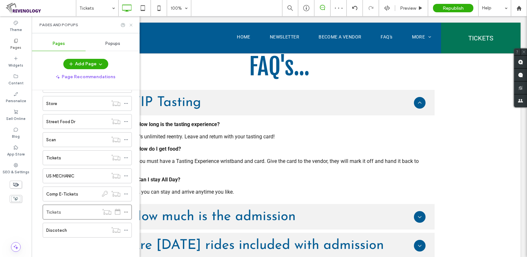
click at [131, 24] on icon at bounding box center [130, 25] width 5 height 5
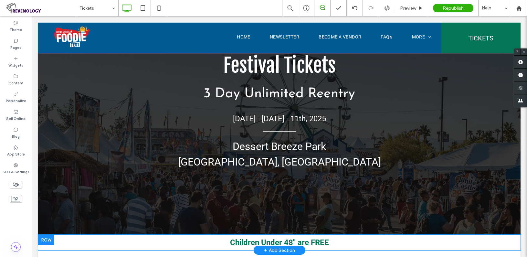
scroll to position [194, 0]
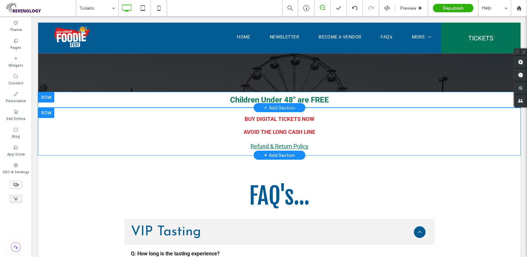
click at [48, 111] on div at bounding box center [46, 112] width 16 height 10
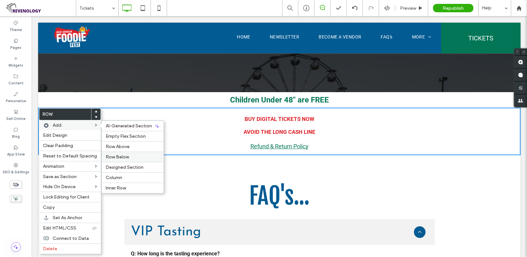
click at [130, 153] on div "Row Below" at bounding box center [133, 156] width 62 height 10
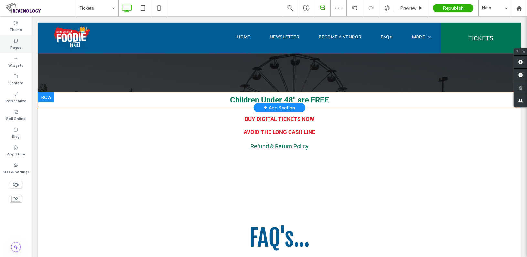
click at [19, 45] on label "Pages" at bounding box center [15, 46] width 11 height 7
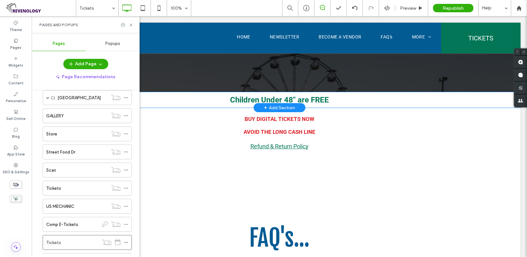
scroll to position [385, 0]
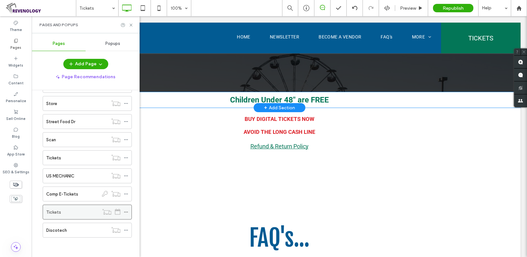
click at [126, 210] on icon at bounding box center [126, 212] width 5 height 5
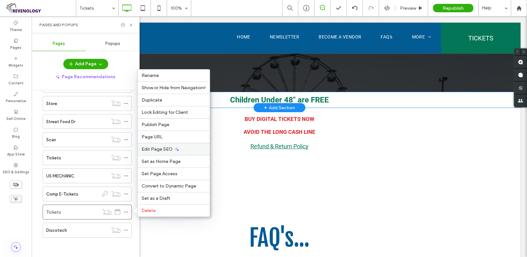
click at [175, 145] on div "Edit Page SEO" at bounding box center [174, 149] width 72 height 12
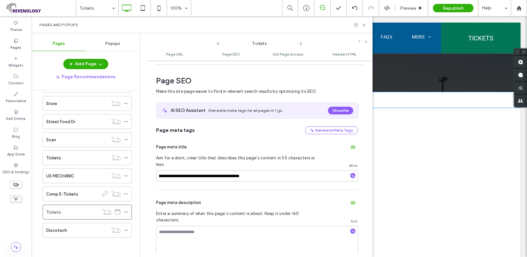
scroll to position [88, 0]
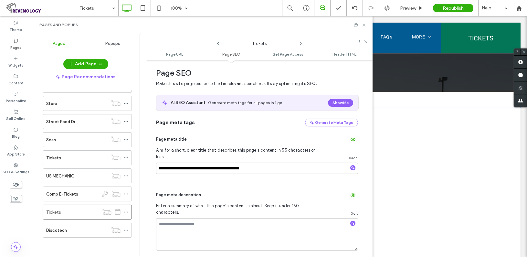
click at [364, 26] on use at bounding box center [363, 25] width 3 height 3
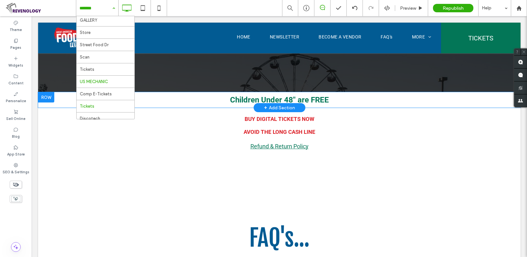
scroll to position [240, 0]
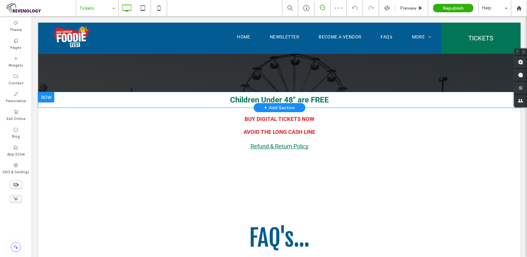
click at [89, 3] on input at bounding box center [95, 8] width 32 height 16
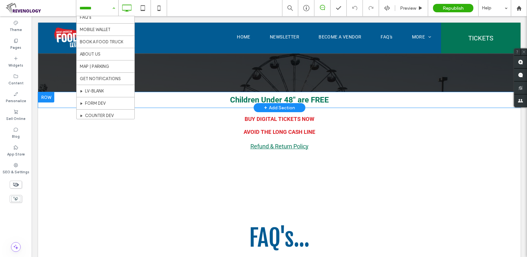
scroll to position [240, 0]
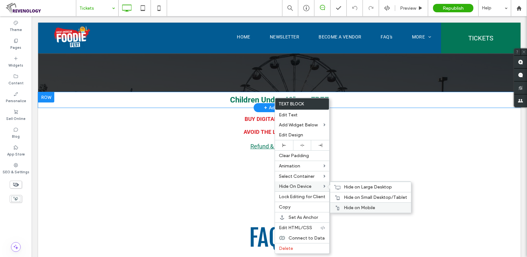
click at [353, 207] on span "Hide on Mobile" at bounding box center [358, 207] width 31 height 5
click at [353, 195] on span "Hide on Small Desktop/Tablet" at bounding box center [374, 196] width 63 height 5
click at [353, 187] on span "Hide on Large Desktop" at bounding box center [367, 186] width 48 height 5
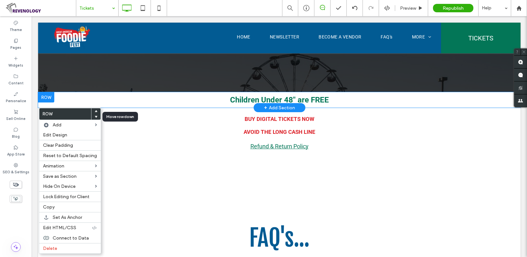
click at [95, 117] on use at bounding box center [96, 117] width 3 height 2
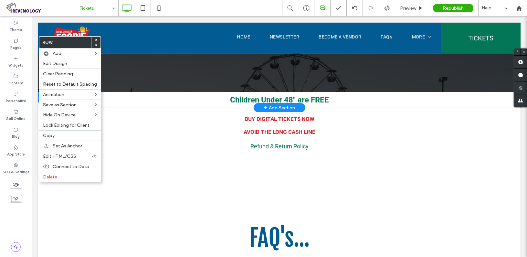
click at [96, 45] on div at bounding box center [95, 46] width 9 height 6
click at [95, 46] on icon at bounding box center [96, 45] width 3 height 3
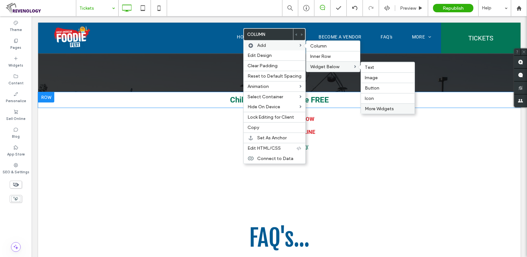
click at [379, 108] on span "More Widgets" at bounding box center [378, 108] width 29 height 5
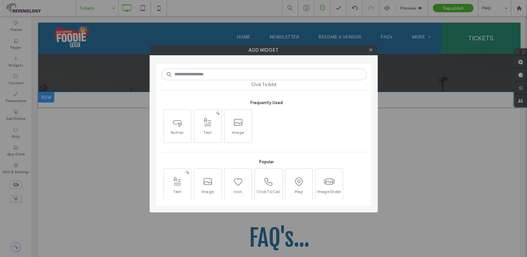
click at [239, 73] on input at bounding box center [263, 74] width 205 height 12
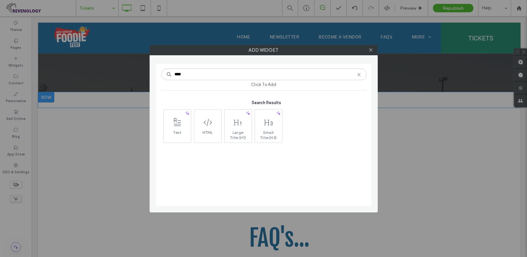
type input "****"
click at [215, 131] on span "HTML" at bounding box center [207, 134] width 27 height 9
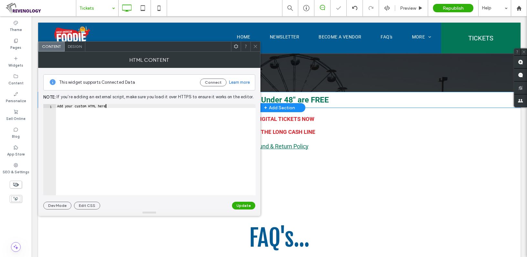
click at [149, 109] on div "Add your custom HTML here" at bounding box center [155, 153] width 199 height 99
paste textarea "**********"
type textarea "**********"
click at [247, 202] on button "Update" at bounding box center [243, 205] width 23 height 8
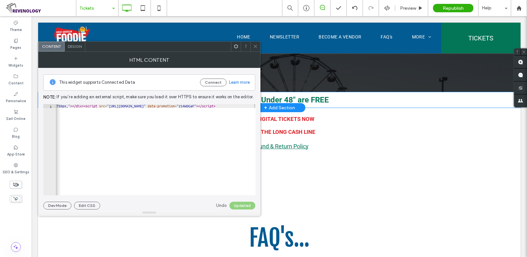
click at [253, 46] on icon at bounding box center [255, 46] width 5 height 5
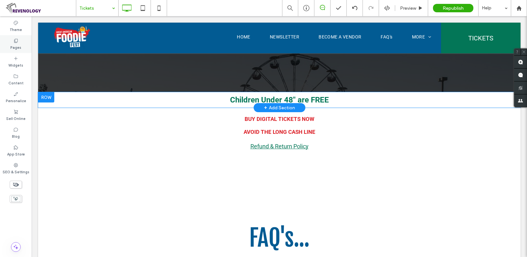
click at [12, 42] on div "Pages" at bounding box center [16, 44] width 32 height 18
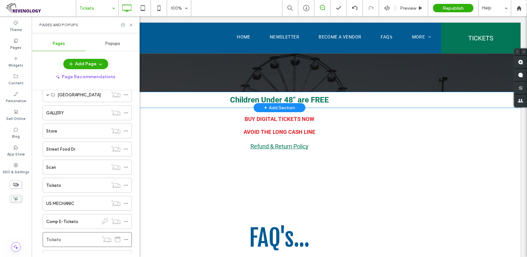
scroll to position [385, 0]
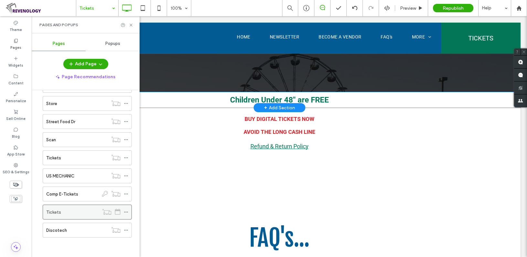
click at [125, 210] on icon at bounding box center [126, 212] width 5 height 5
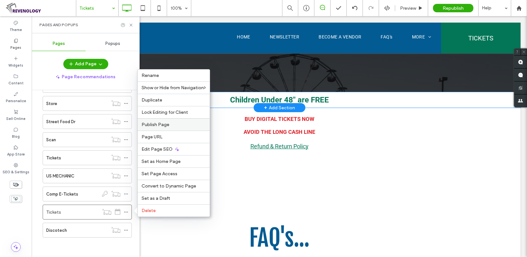
click at [165, 127] on div "Publish Page" at bounding box center [174, 124] width 72 height 12
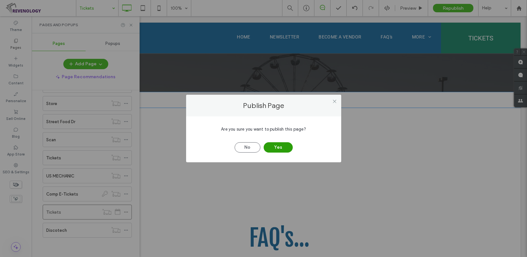
click at [276, 148] on button "Yes" at bounding box center [277, 147] width 29 height 10
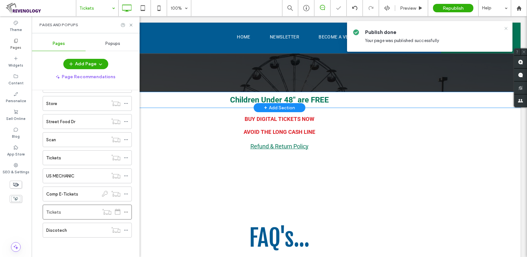
click at [507, 27] on use at bounding box center [505, 28] width 3 height 3
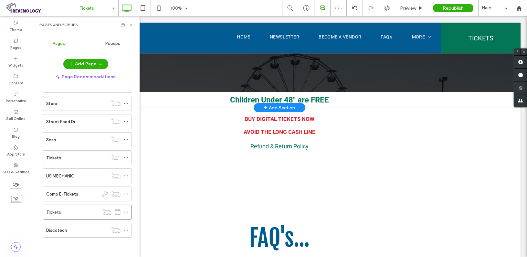
click at [132, 25] on icon at bounding box center [130, 25] width 5 height 5
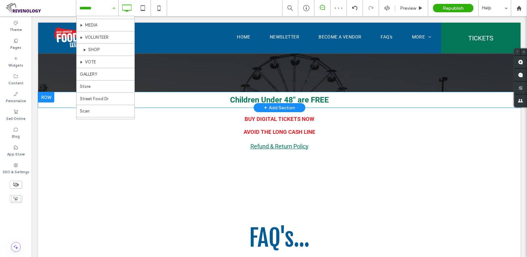
scroll to position [240, 0]
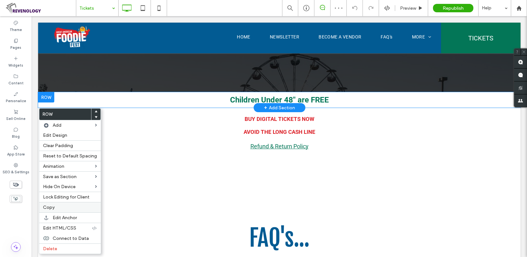
click at [69, 204] on label "Copy" at bounding box center [70, 206] width 54 height 5
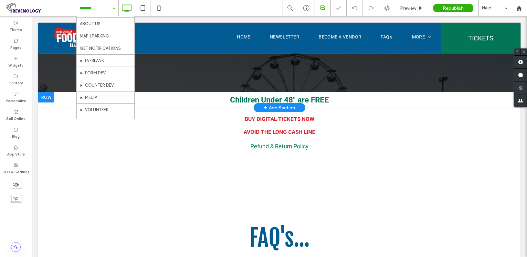
scroll to position [240, 0]
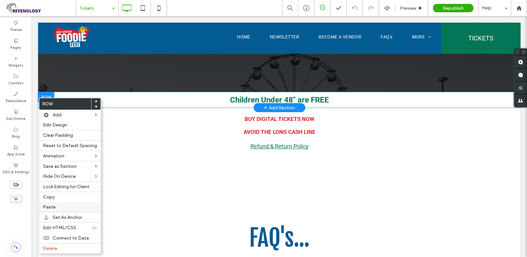
click at [68, 204] on label "Paste" at bounding box center [70, 206] width 54 height 5
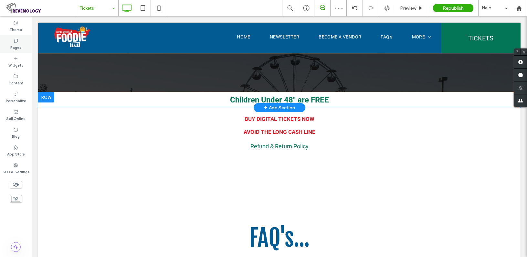
click at [17, 42] on icon at bounding box center [15, 40] width 5 height 5
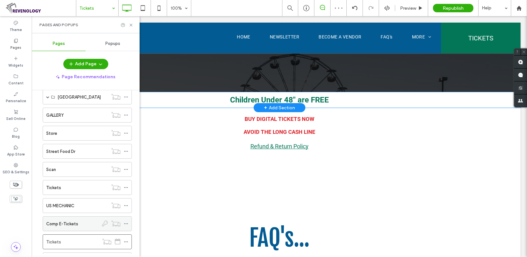
scroll to position [385, 0]
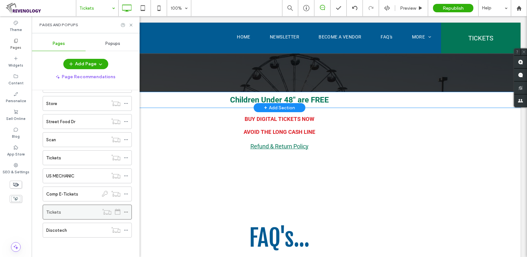
click at [126, 212] on icon at bounding box center [126, 212] width 5 height 5
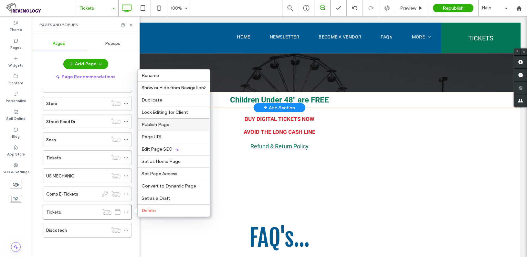
click at [184, 123] on label "Publish Page" at bounding box center [173, 124] width 64 height 5
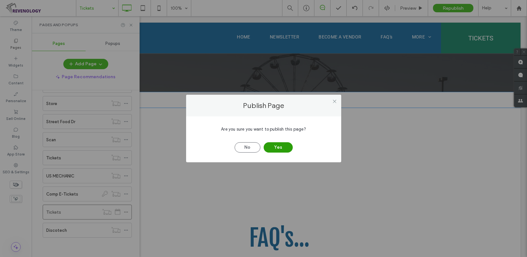
click at [275, 147] on button "Yes" at bounding box center [277, 147] width 29 height 10
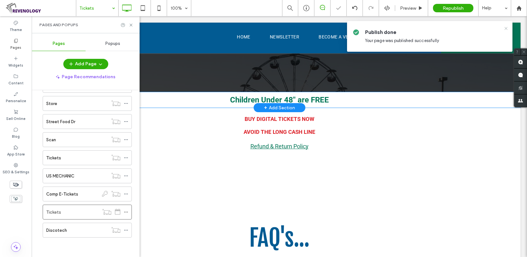
click at [504, 28] on icon at bounding box center [505, 28] width 5 height 5
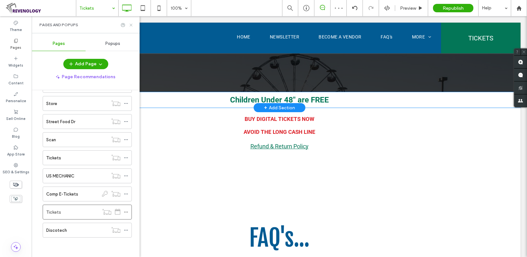
click at [131, 26] on use at bounding box center [130, 25] width 3 height 3
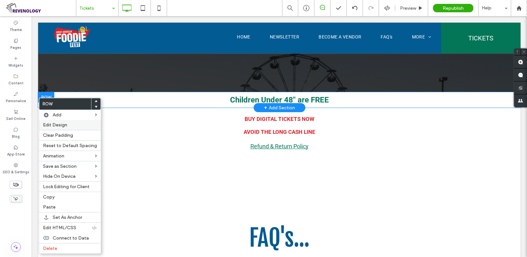
click at [56, 125] on span "Edit Design" at bounding box center [55, 124] width 24 height 5
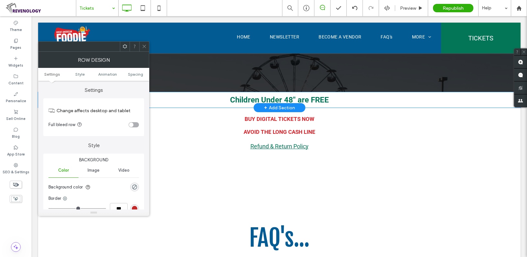
click at [134, 126] on div "toggle" at bounding box center [133, 124] width 10 height 5
click at [135, 75] on span "Spacing" at bounding box center [135, 74] width 15 height 5
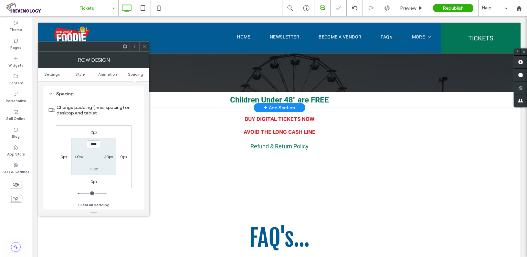
scroll to position [182, 0]
click at [77, 155] on label "40px" at bounding box center [78, 156] width 9 height 5
type input "**"
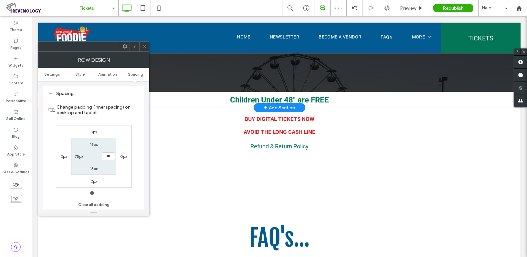
type input "**"
type input "****"
click at [143, 50] on span at bounding box center [144, 47] width 5 height 10
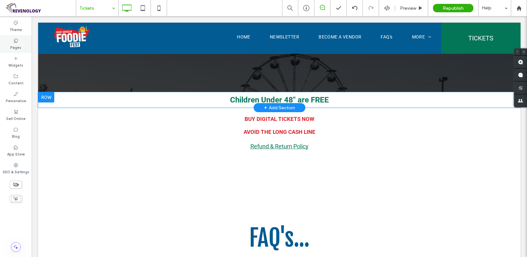
click at [18, 41] on icon at bounding box center [15, 40] width 5 height 5
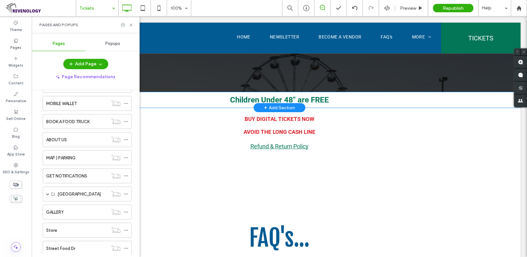
scroll to position [385, 0]
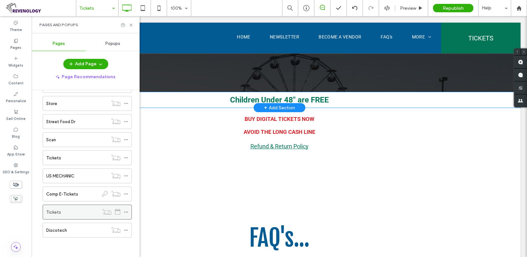
click at [125, 212] on use at bounding box center [126, 211] width 4 height 1
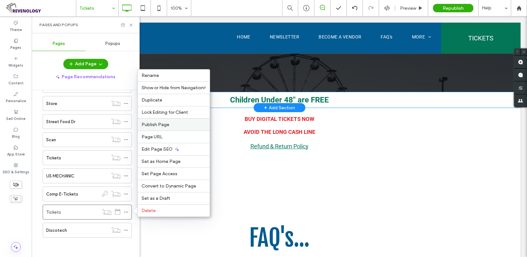
click at [160, 128] on div "Publish Page" at bounding box center [174, 124] width 72 height 12
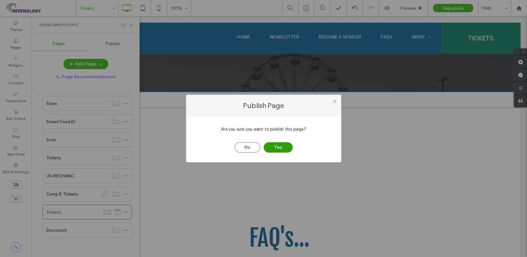
click at [275, 149] on button "Yes" at bounding box center [277, 147] width 29 height 10
